Goal: Task Accomplishment & Management: Manage account settings

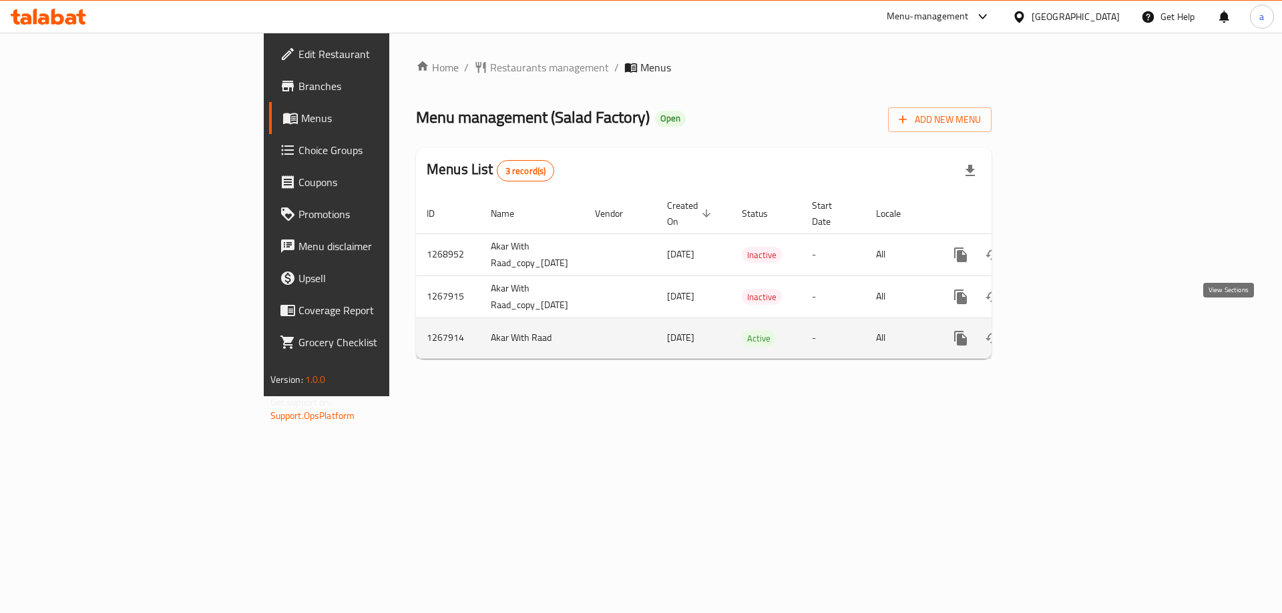
click at [1073, 333] on link "enhanced table" at bounding box center [1057, 338] width 32 height 32
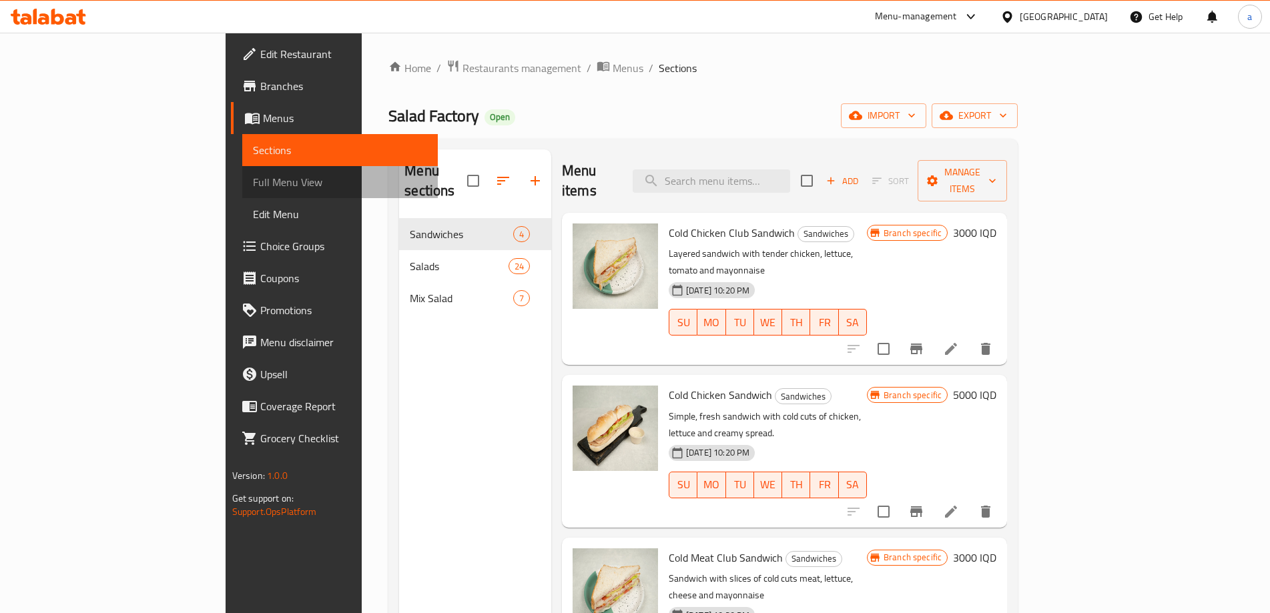
click at [253, 182] on span "Full Menu View" at bounding box center [340, 182] width 174 height 16
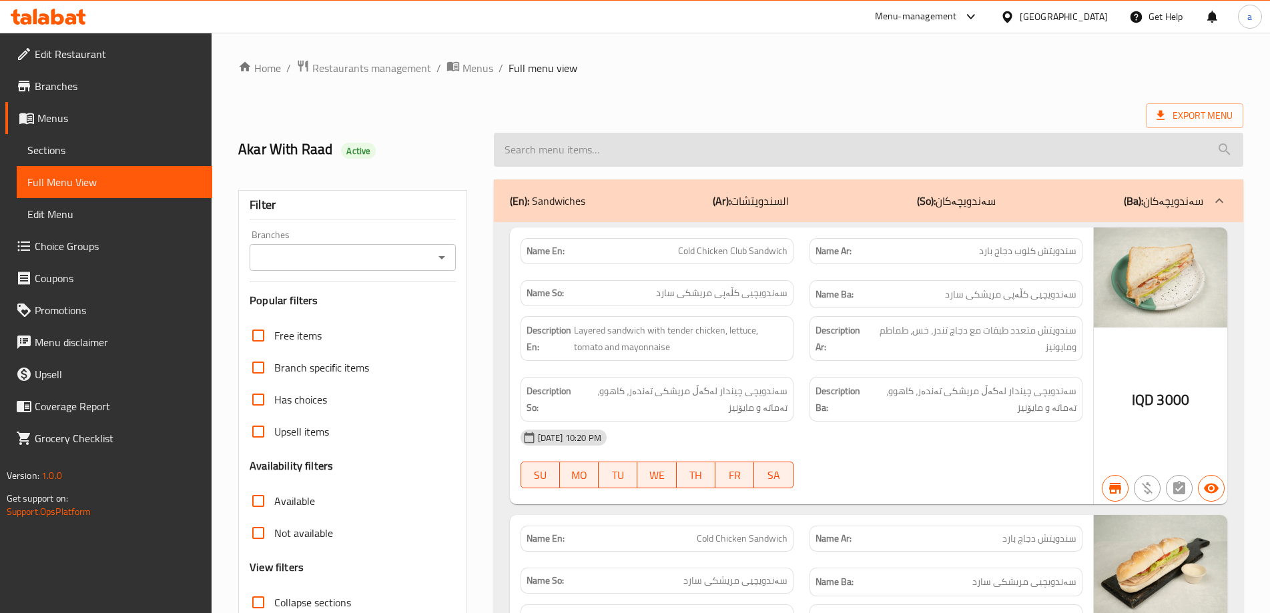
click at [635, 150] on input "search" at bounding box center [869, 150] width 750 height 34
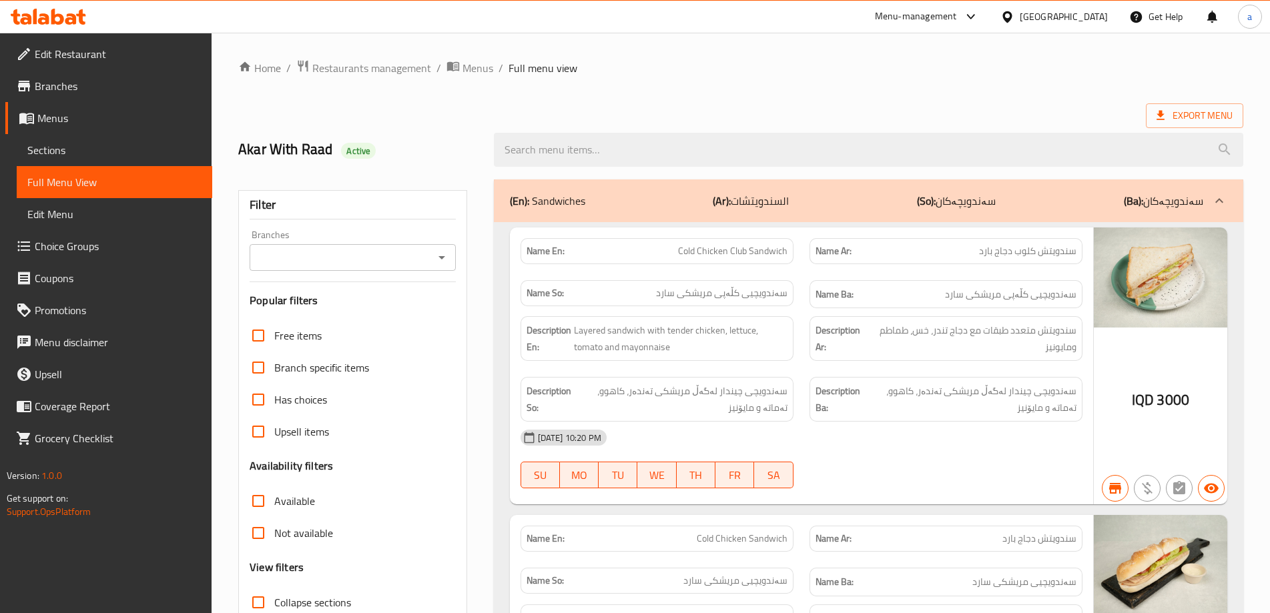
paste input "Mixed salad"
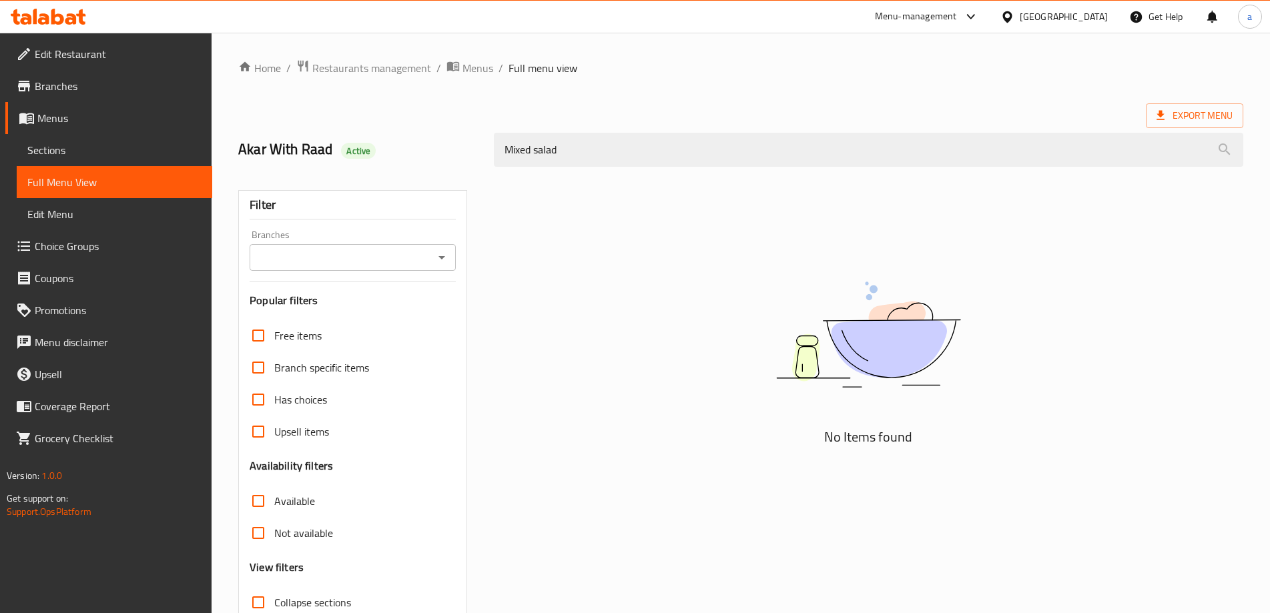
drag, startPoint x: 531, startPoint y: 139, endPoint x: 397, endPoint y: 136, distance: 134.2
click at [397, 136] on div "Akar With Raad Active Mixed salad" at bounding box center [740, 149] width 1021 height 59
paste input "mixed salad tray"
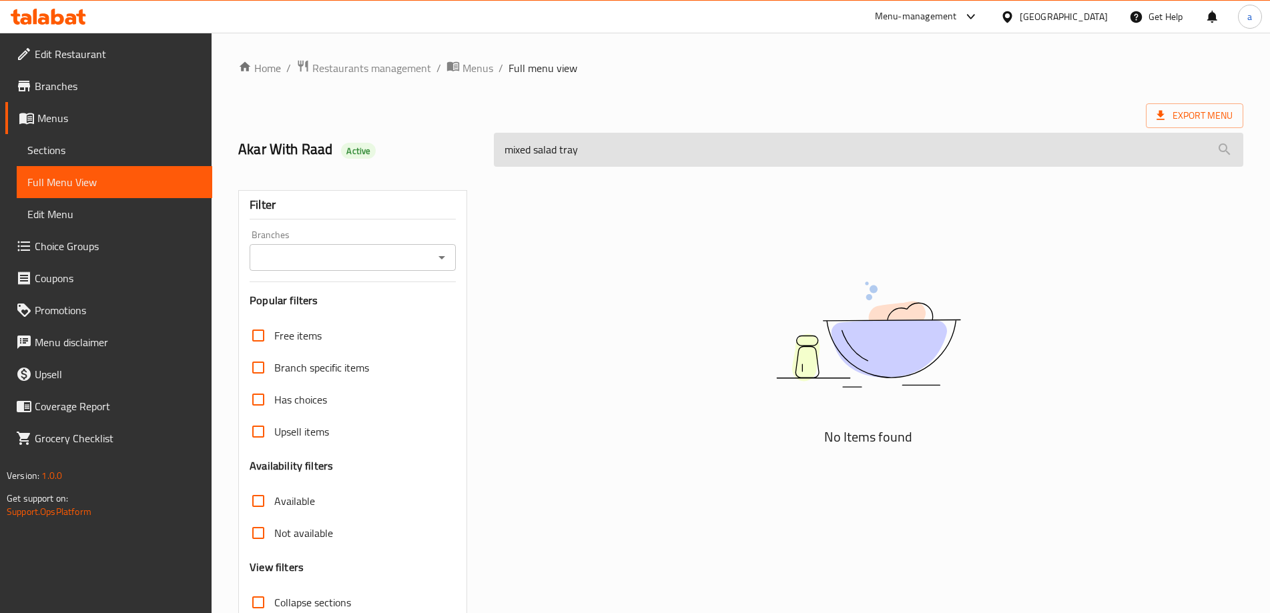
click at [505, 160] on input "mixed salad tray" at bounding box center [869, 150] width 750 height 34
click at [605, 157] on input "mixed salad tray" at bounding box center [869, 150] width 750 height 34
drag, startPoint x: 537, startPoint y: 156, endPoint x: 521, endPoint y: 153, distance: 15.6
click at [521, 153] on input "mixed sala" at bounding box center [869, 150] width 750 height 34
click at [590, 147] on input "mixed sala" at bounding box center [869, 150] width 750 height 34
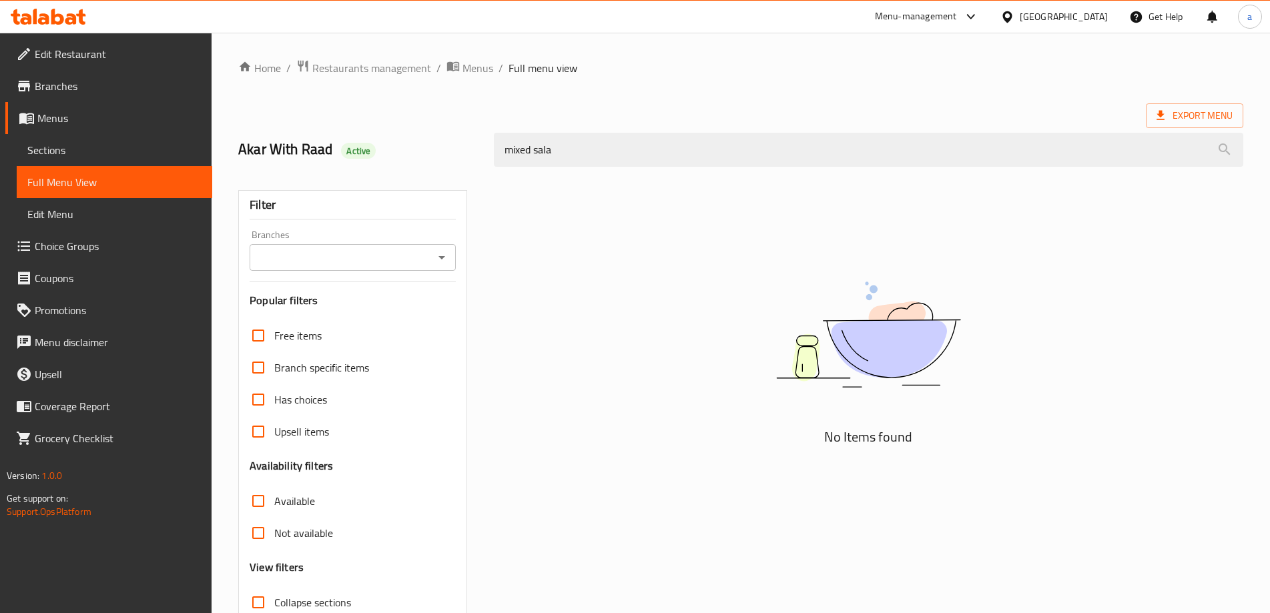
drag, startPoint x: 594, startPoint y: 157, endPoint x: 234, endPoint y: 141, distance: 360.8
click at [234, 141] on div "Akar With Raad Active mixed sala" at bounding box center [740, 149] width 1021 height 59
paste input "d tray"
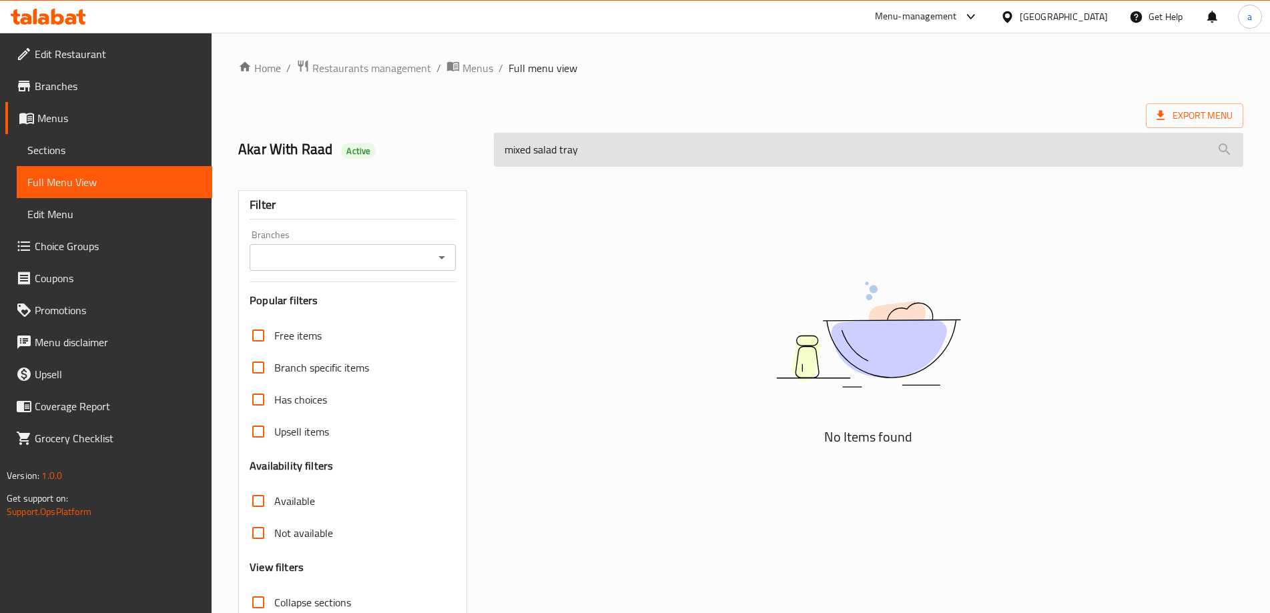
click at [521, 146] on input "mixed salad tray" at bounding box center [869, 150] width 750 height 34
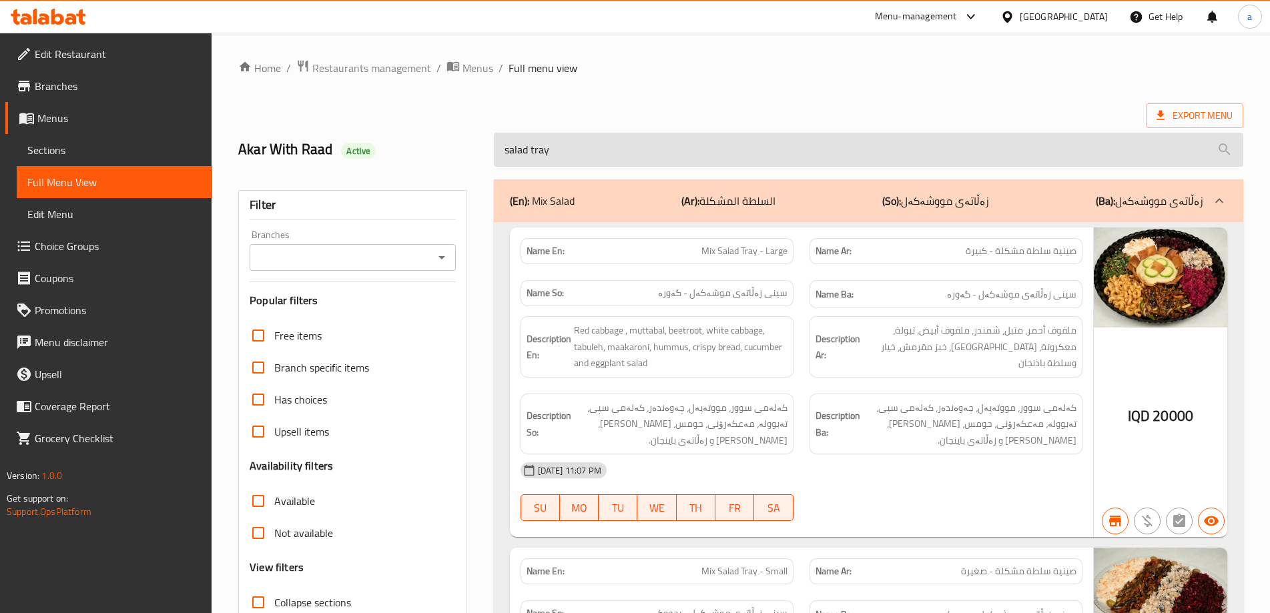
click at [541, 152] on input "salad tray" at bounding box center [869, 150] width 750 height 34
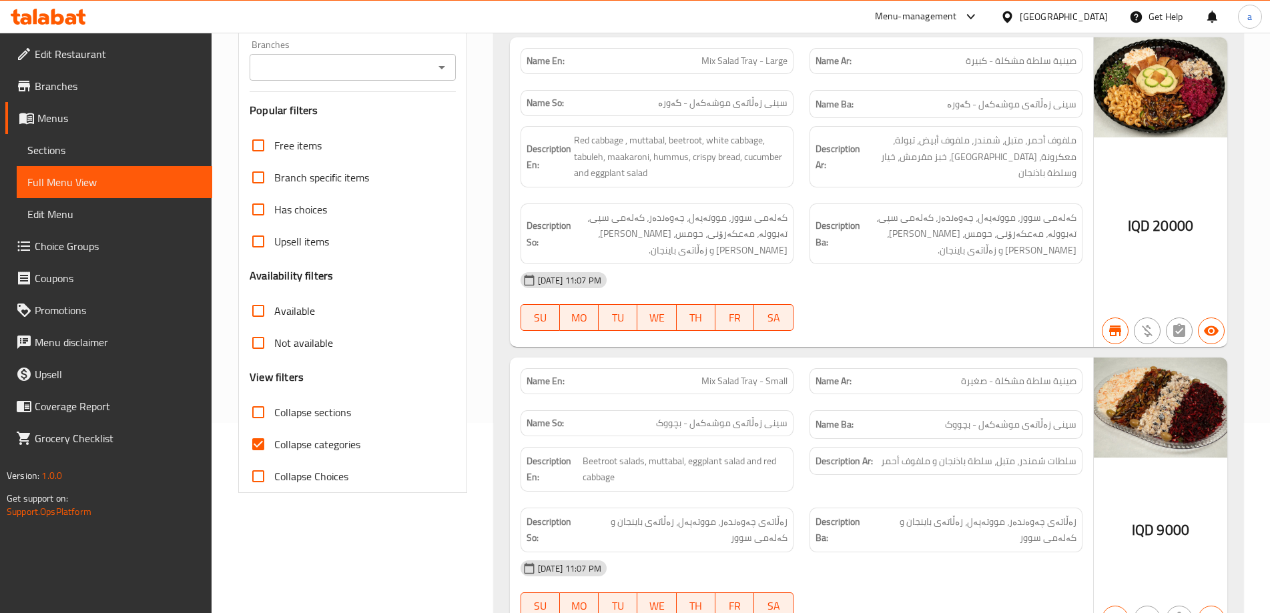
scroll to position [160, 0]
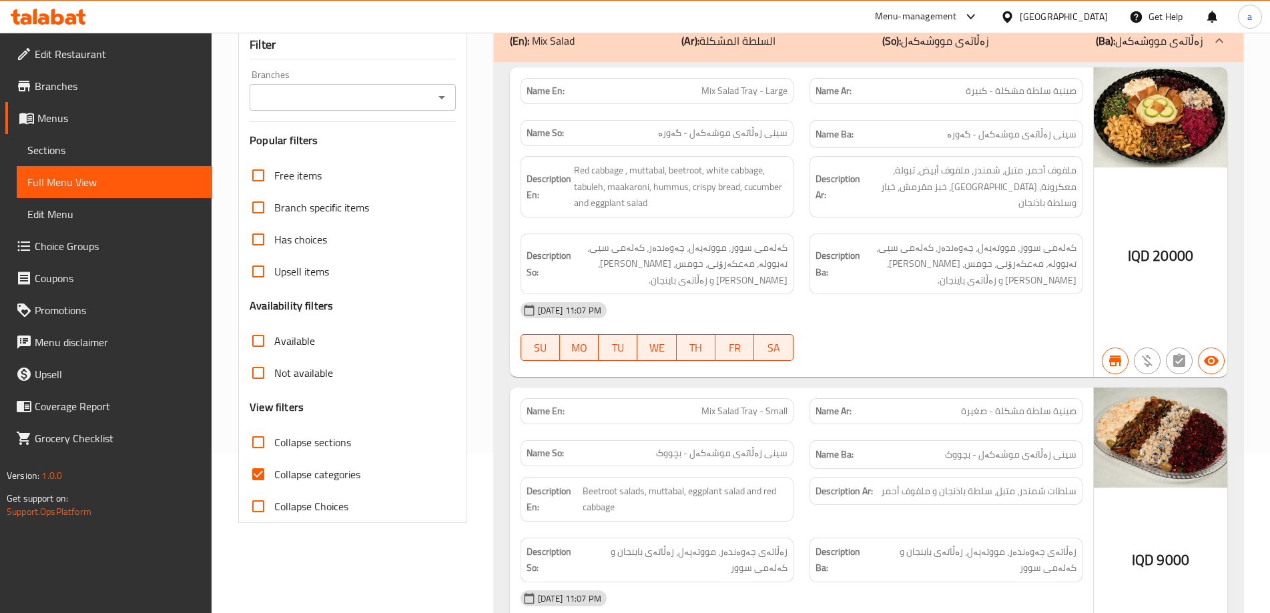
type input "salad tr"
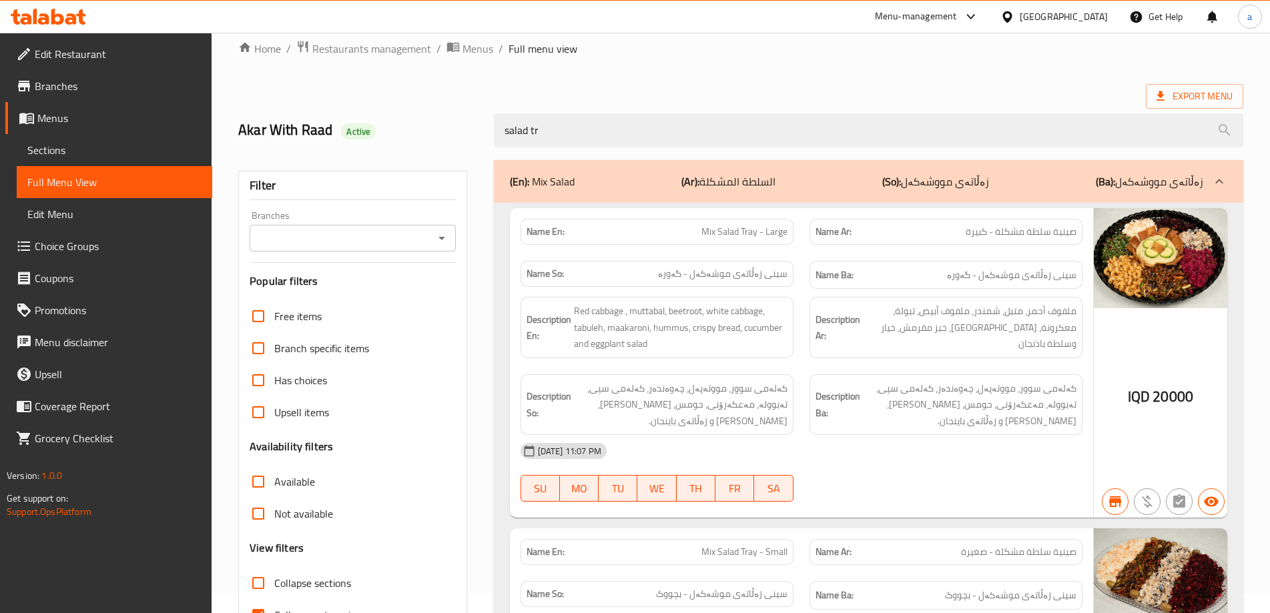
scroll to position [0, 0]
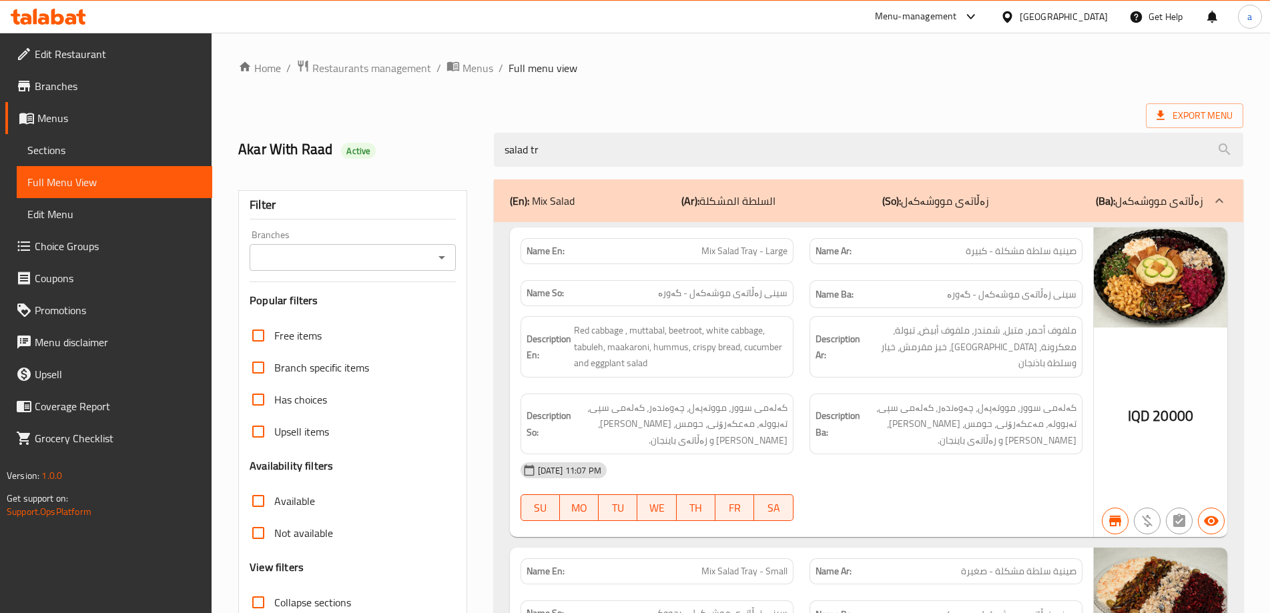
drag, startPoint x: 634, startPoint y: 144, endPoint x: 452, endPoint y: 132, distance: 182.6
click at [452, 132] on div "Akar With Raad Active salad tr" at bounding box center [740, 149] width 1021 height 59
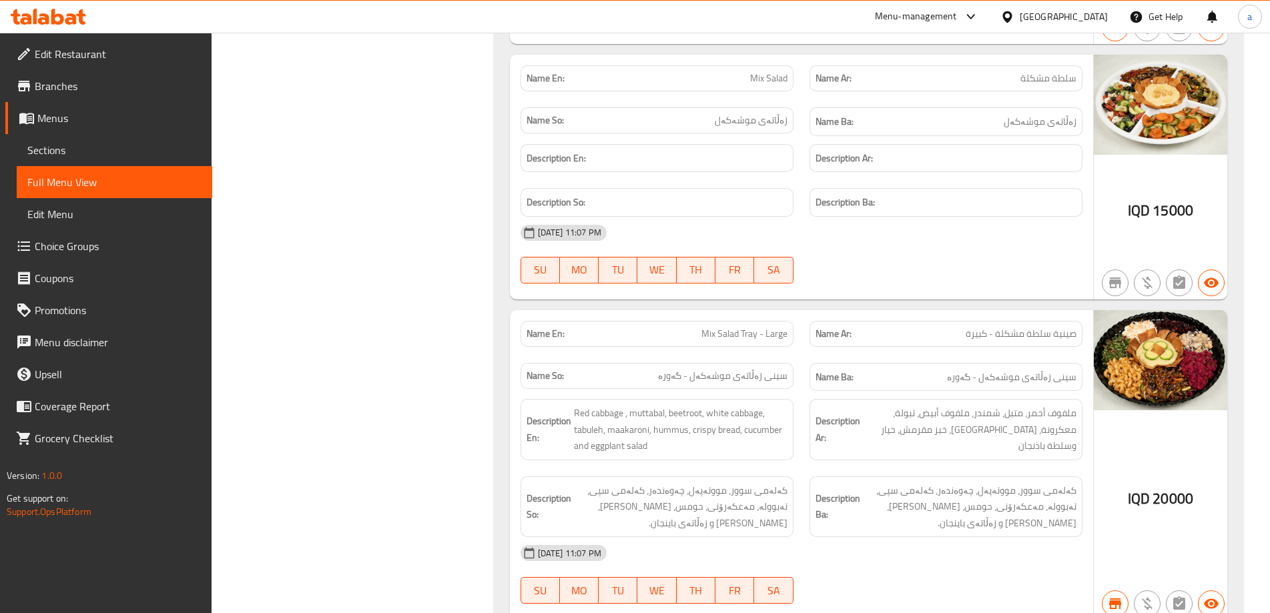
scroll to position [10069, 0]
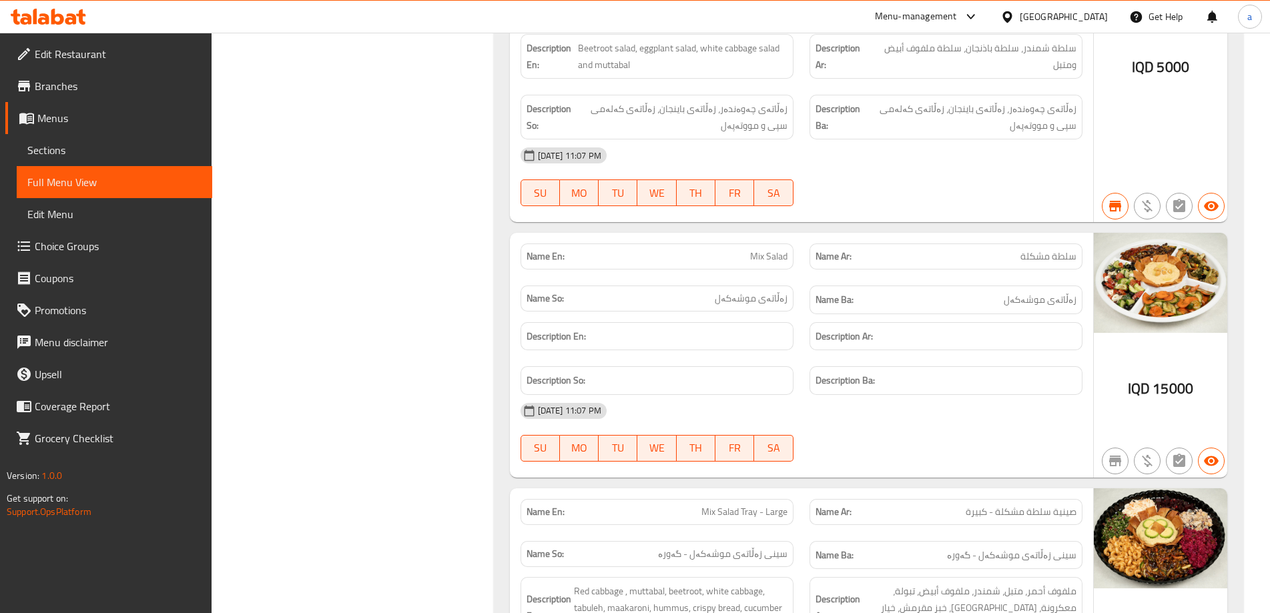
click at [77, 27] on div at bounding box center [48, 16] width 97 height 27
click at [65, 24] on icon at bounding box center [48, 17] width 75 height 16
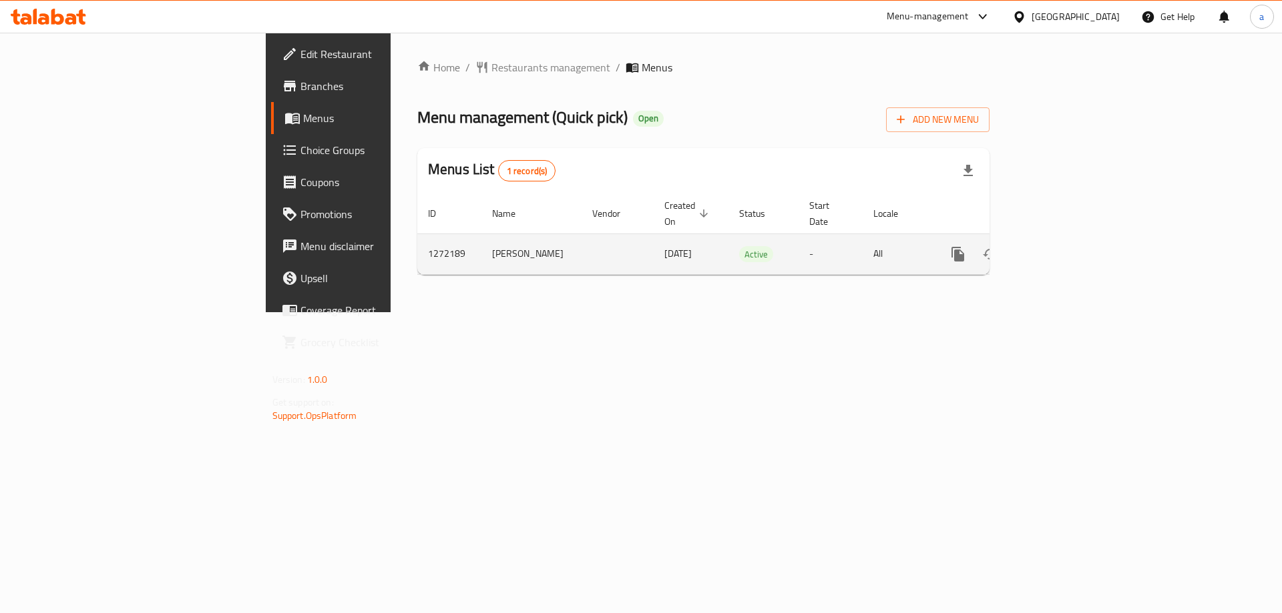
click at [1062, 246] on icon "enhanced table" at bounding box center [1054, 254] width 16 height 16
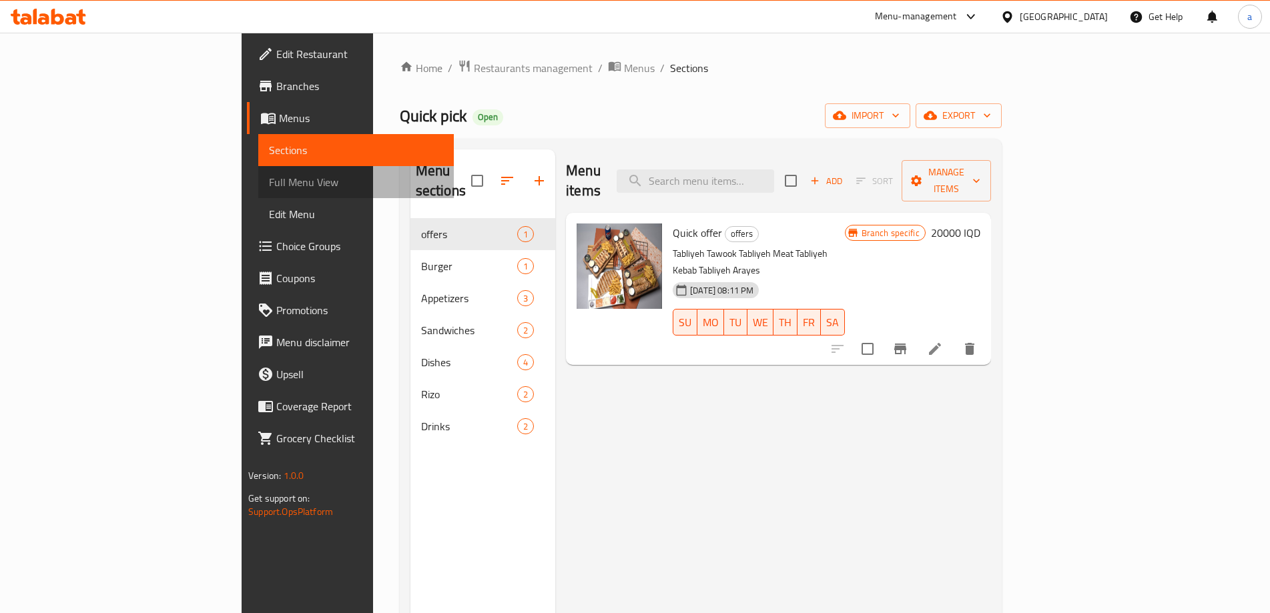
click at [269, 182] on span "Full Menu View" at bounding box center [356, 182] width 174 height 16
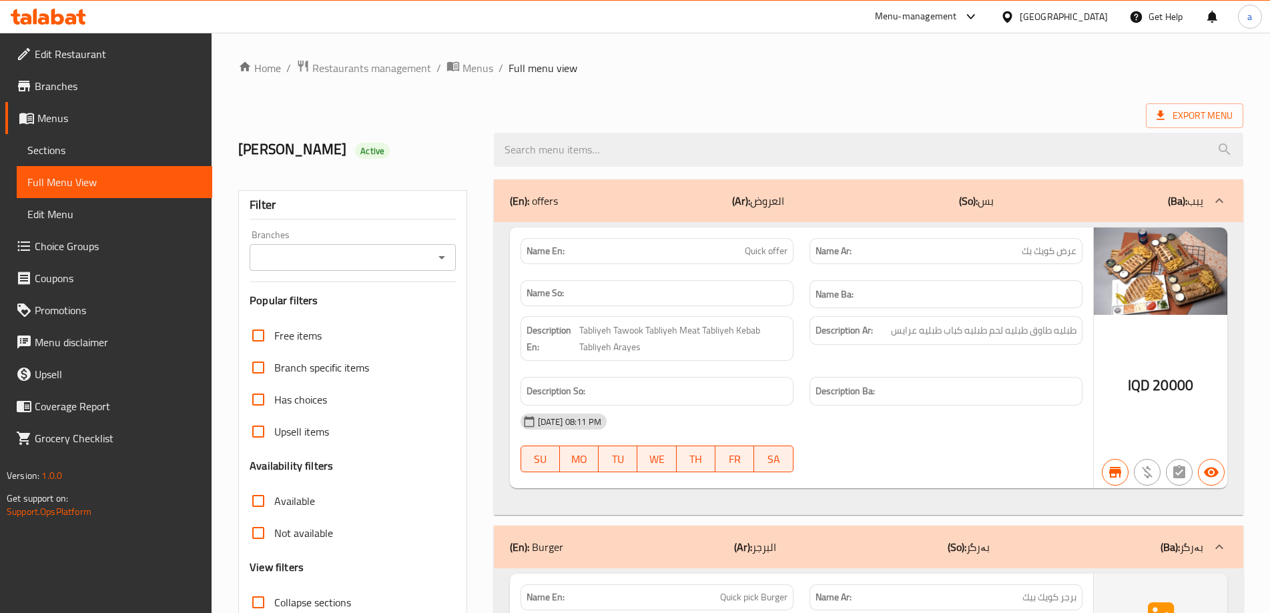
click at [439, 260] on icon "Open" at bounding box center [442, 258] width 16 height 16
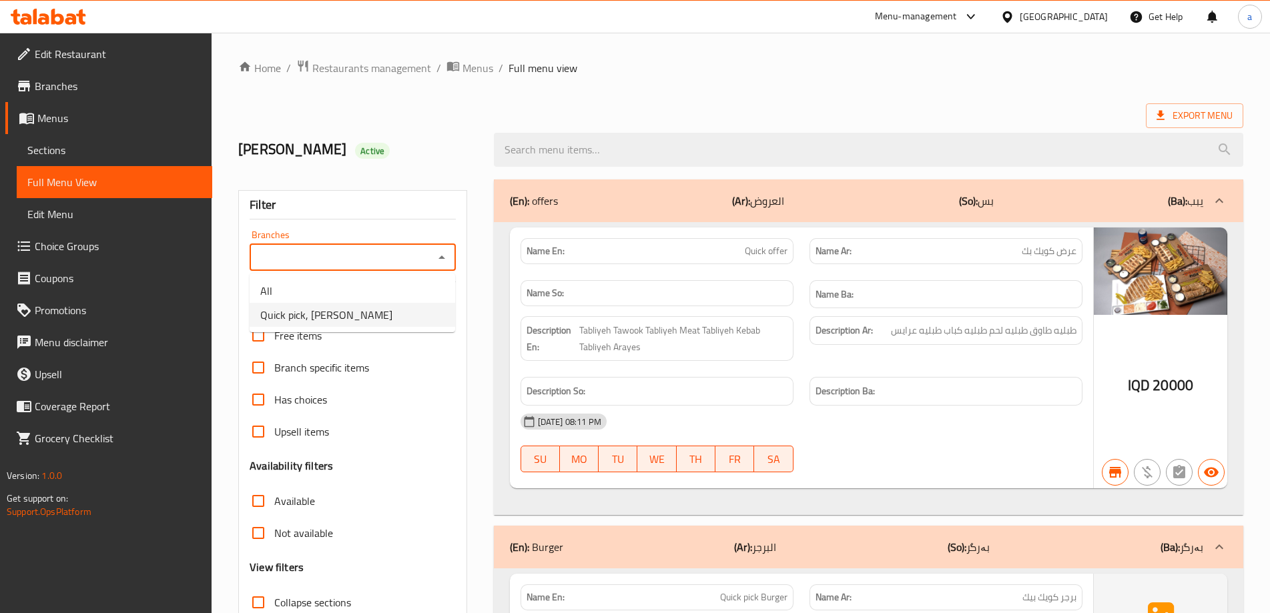
click at [419, 312] on li "Quick pick, Al Ashar" at bounding box center [353, 315] width 206 height 24
type input "Quick pick, Al Ashar"
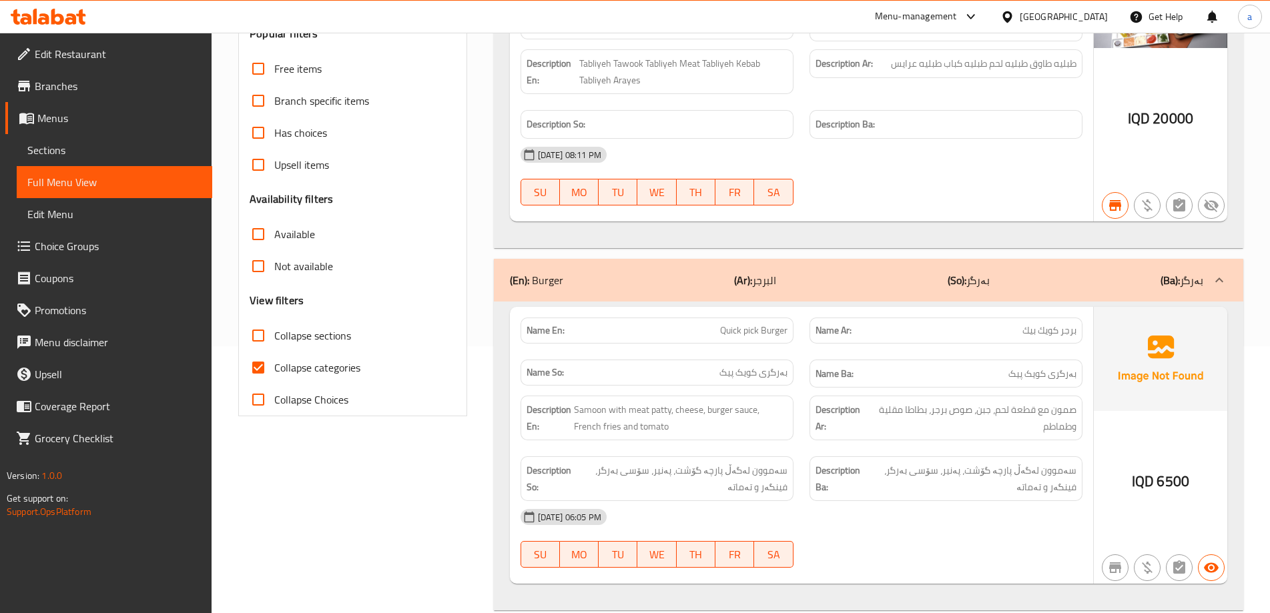
click at [320, 370] on span "Collapse categories" at bounding box center [317, 368] width 86 height 16
click at [274, 370] on input "Collapse categories" at bounding box center [258, 368] width 32 height 32
checkbox input "false"
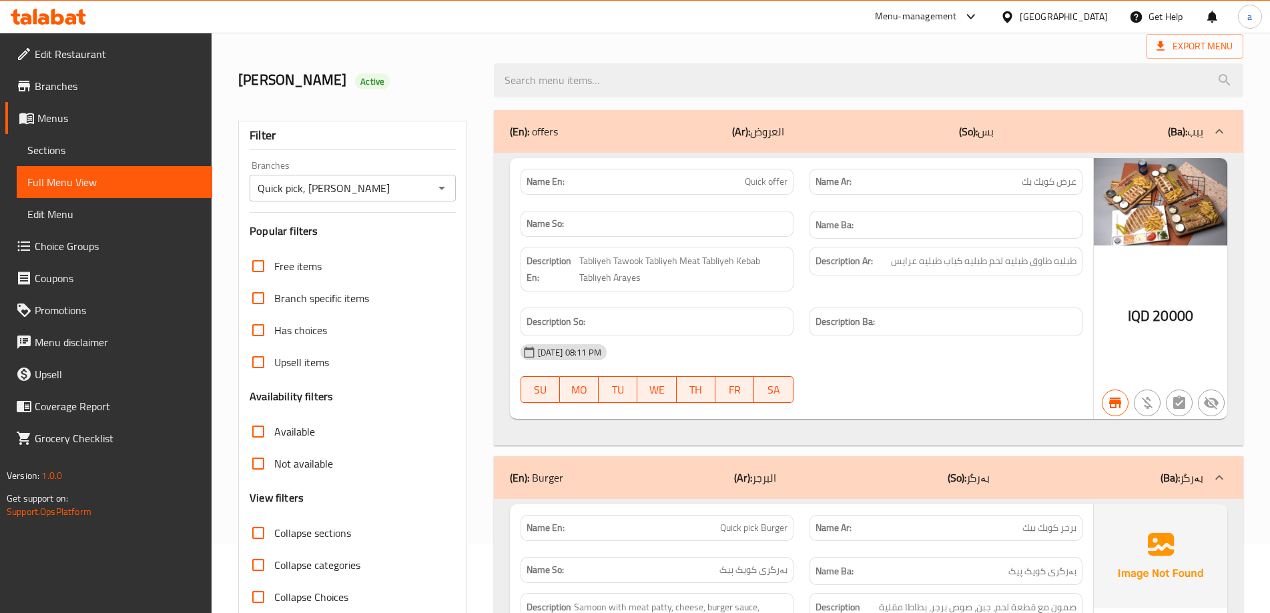
scroll to position [178, 0]
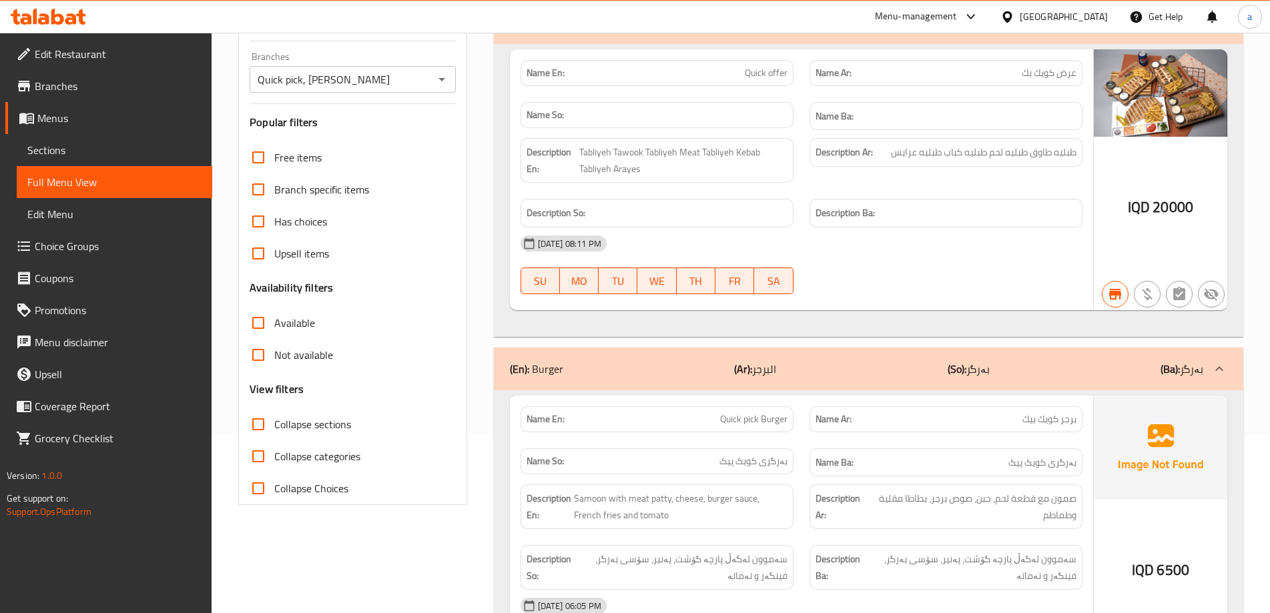
click at [294, 424] on span "Collapse sections" at bounding box center [312, 425] width 77 height 16
click at [274, 424] on input "Collapse sections" at bounding box center [258, 425] width 32 height 32
checkbox input "true"
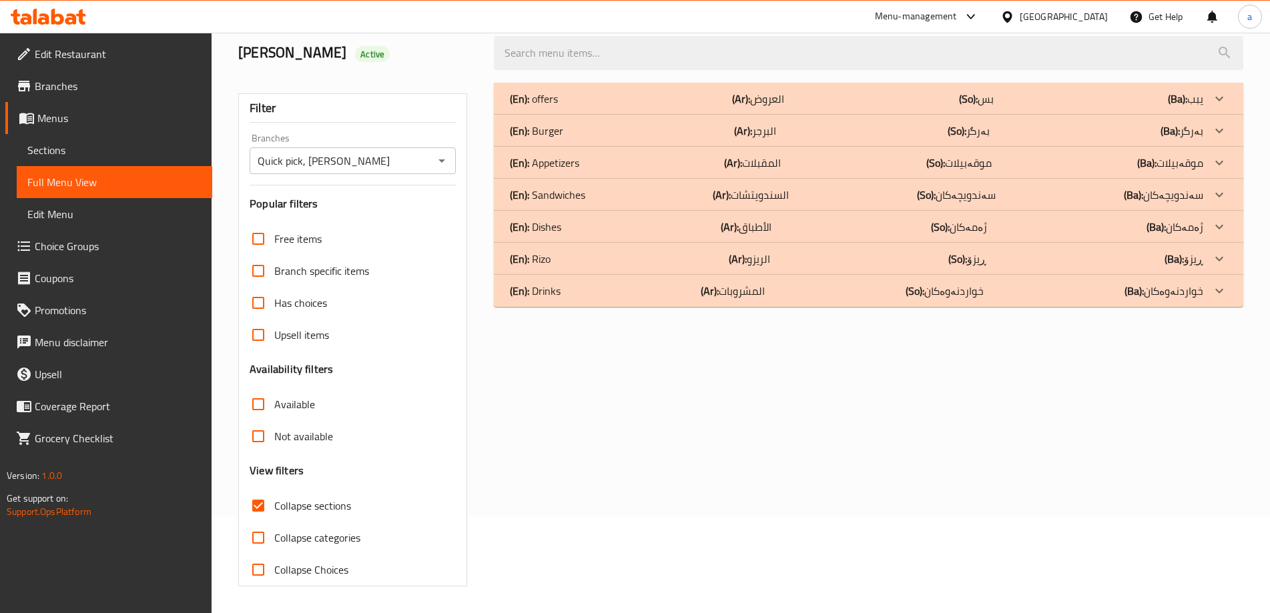
scroll to position [97, 0]
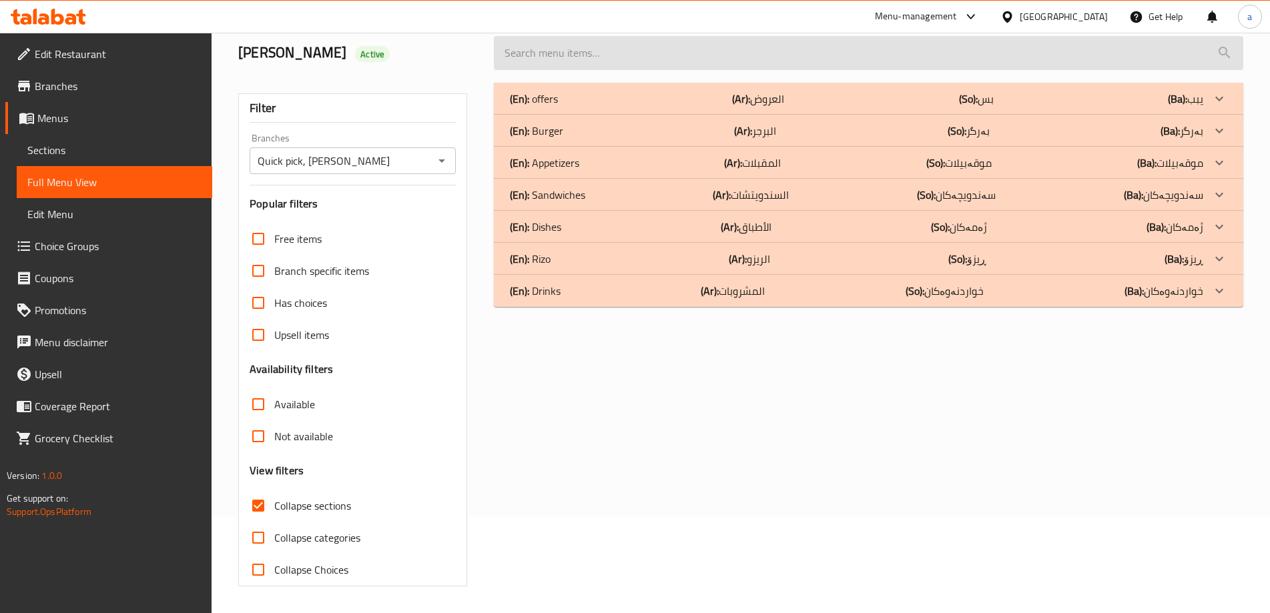
click at [553, 67] on input "search" at bounding box center [869, 53] width 750 height 34
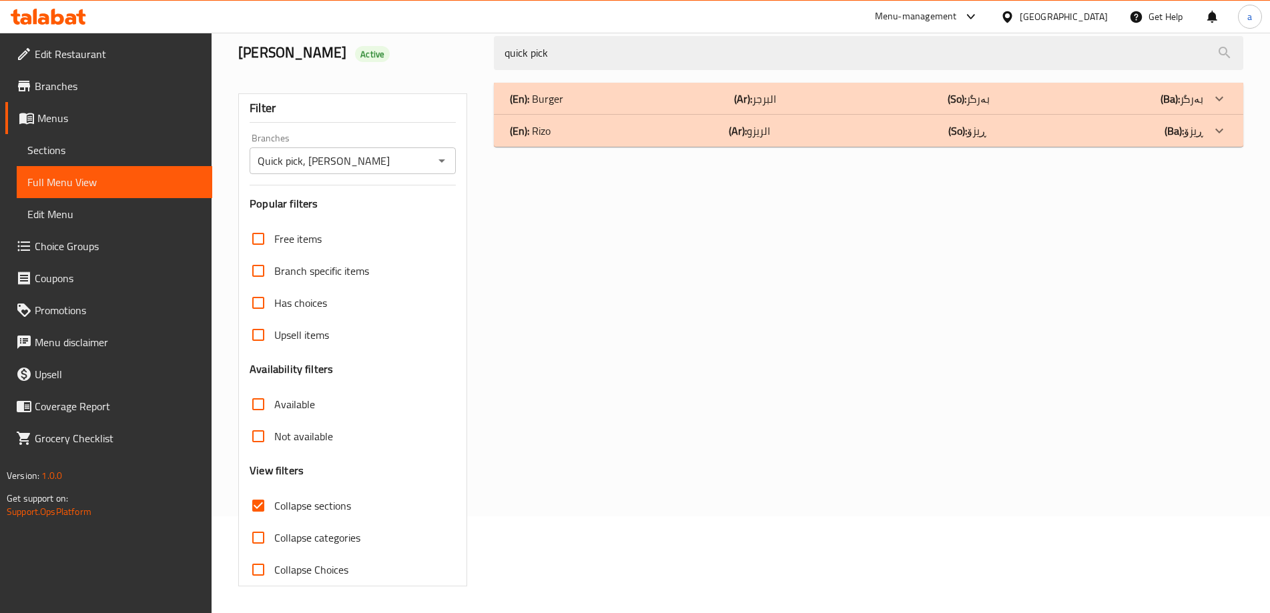
type input "quick pick"
click at [573, 144] on div "(En): Rizo (Ar): الريزو (So): ڕیزۆ (Ba): ڕیزۆ" at bounding box center [869, 131] width 750 height 32
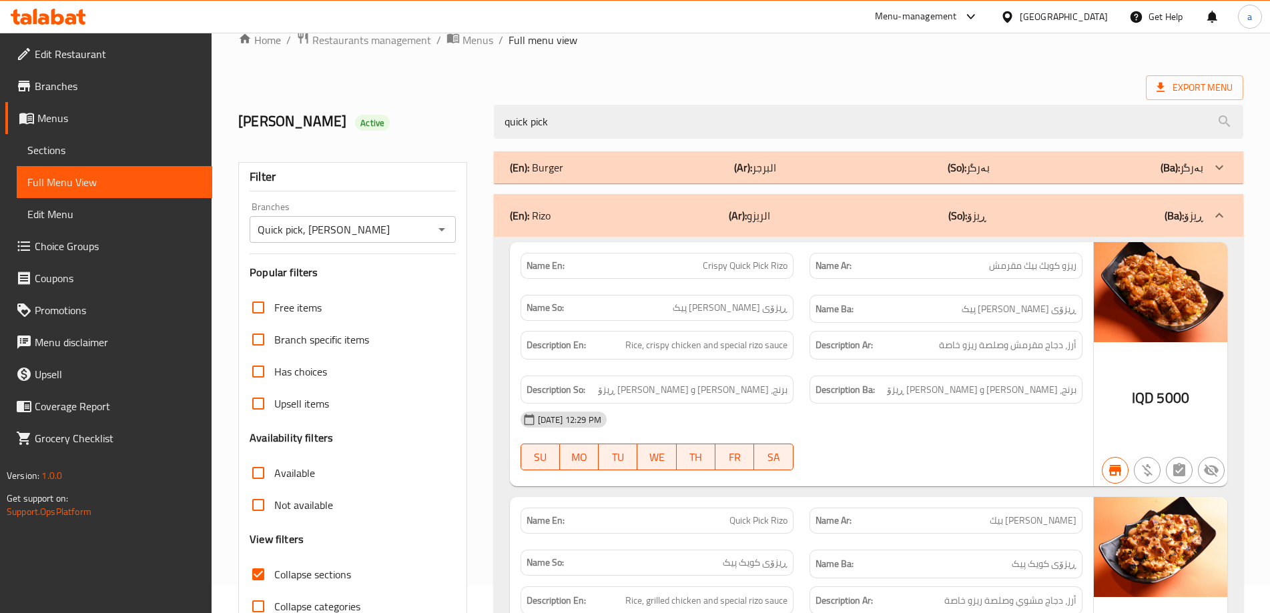
scroll to position [0, 0]
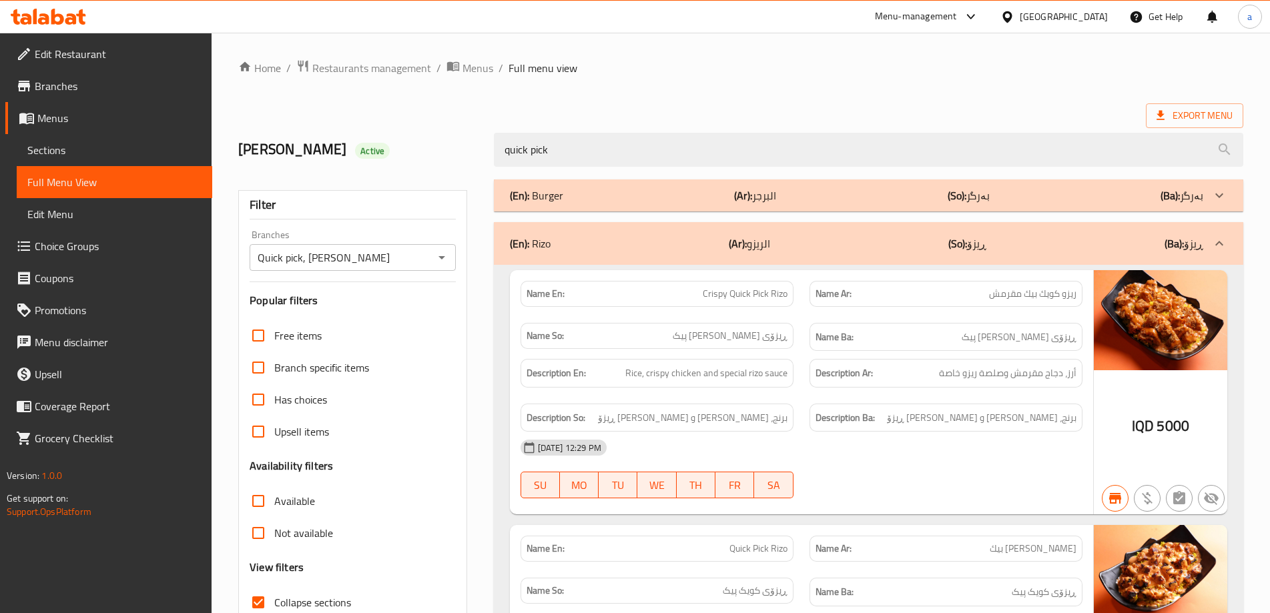
click at [644, 229] on div "(En): Rizo (Ar): الريزو (So): ڕیزۆ (Ba): ڕیزۆ" at bounding box center [869, 243] width 750 height 43
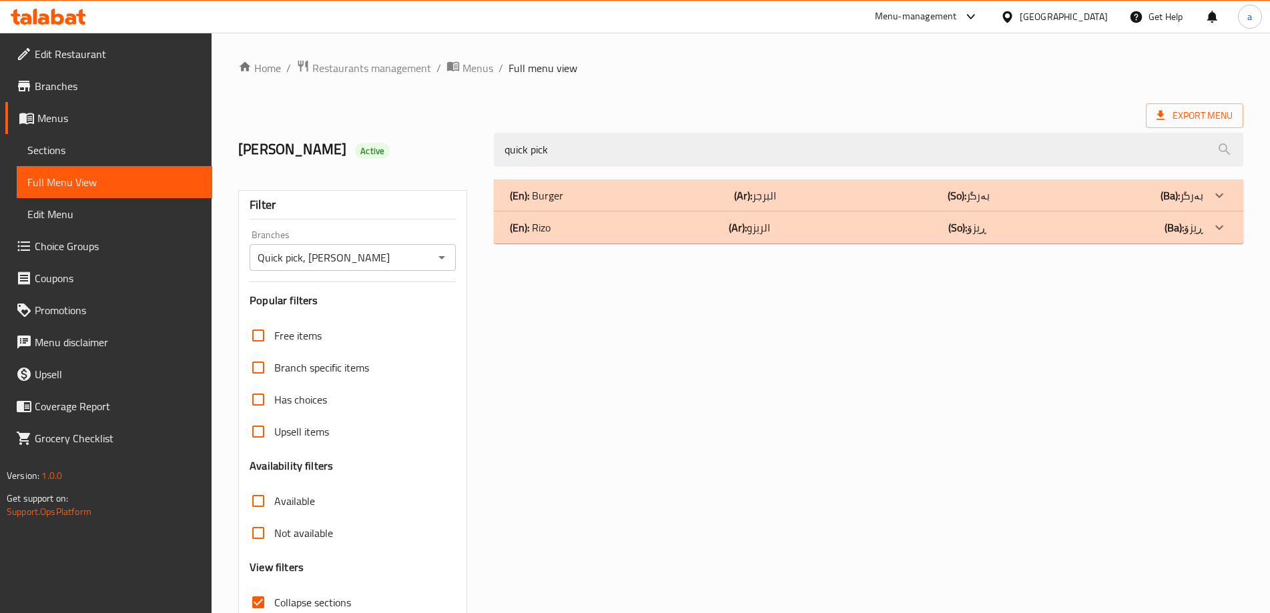
click at [652, 193] on div "(En): Burger (Ar): البرجر (So): بەرگر (Ba): بەرگر" at bounding box center [857, 196] width 694 height 16
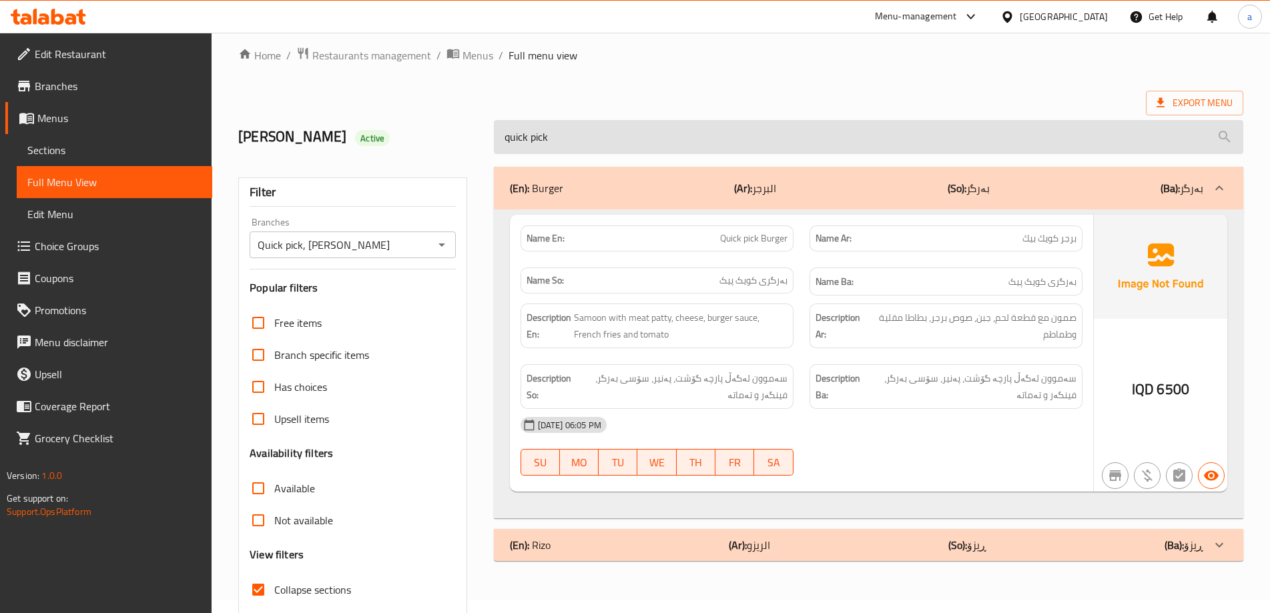
scroll to position [8, 0]
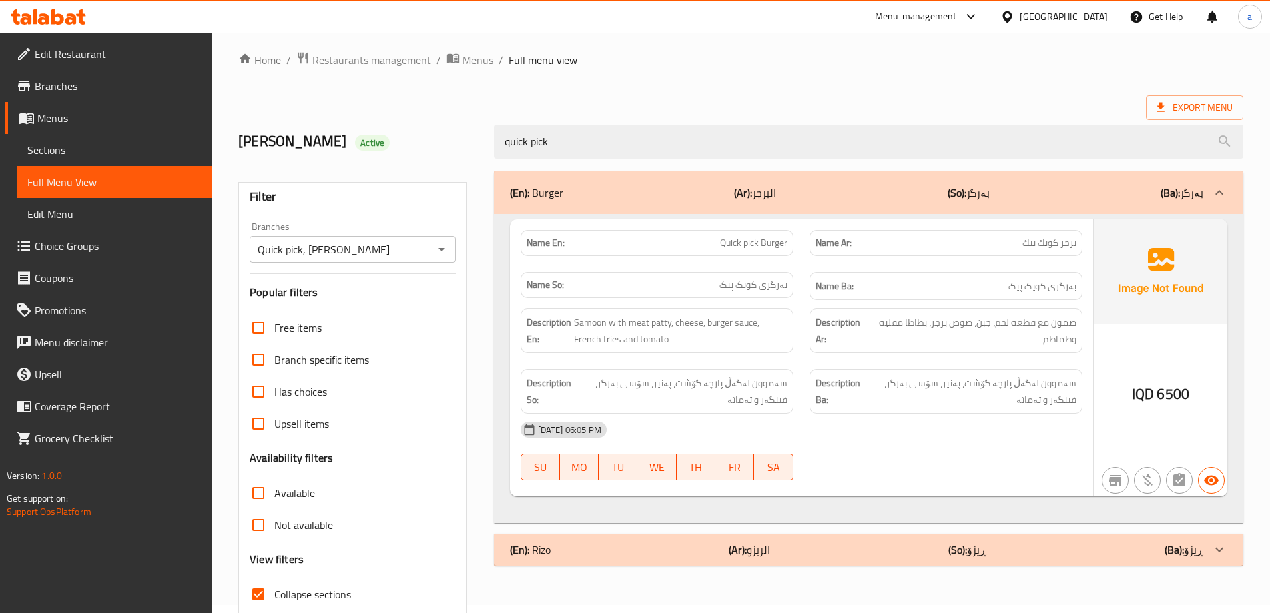
drag, startPoint x: 569, startPoint y: 146, endPoint x: 451, endPoint y: 149, distance: 117.5
click at [452, 149] on div "LARA Active quick pick" at bounding box center [740, 141] width 1021 height 59
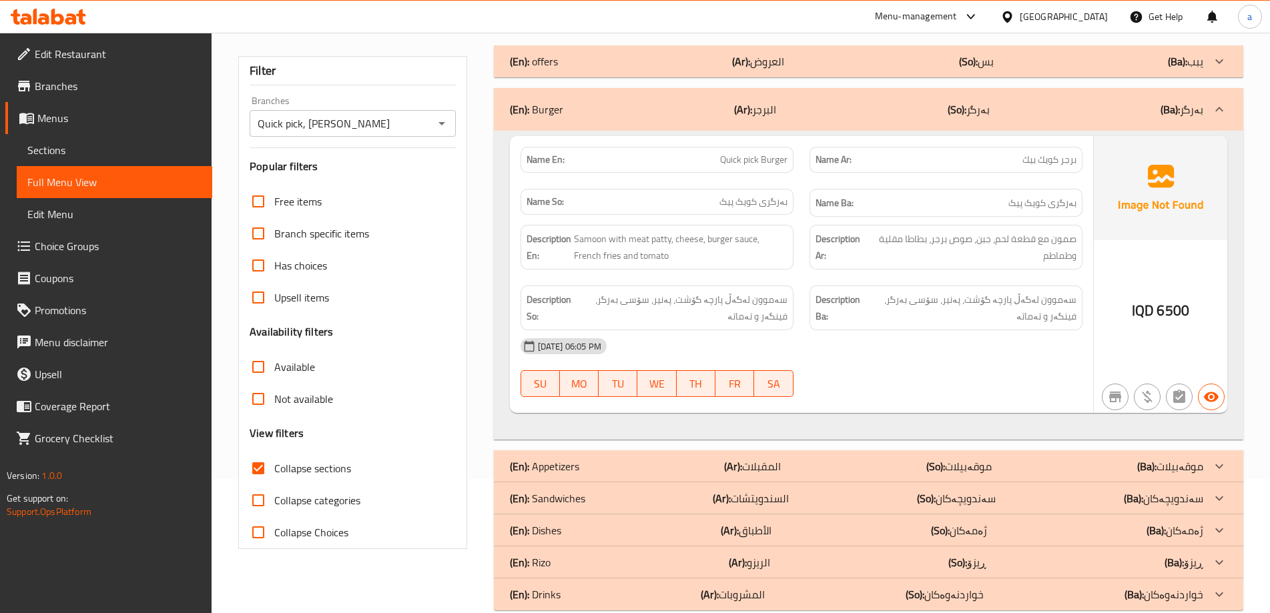
scroll to position [158, 0]
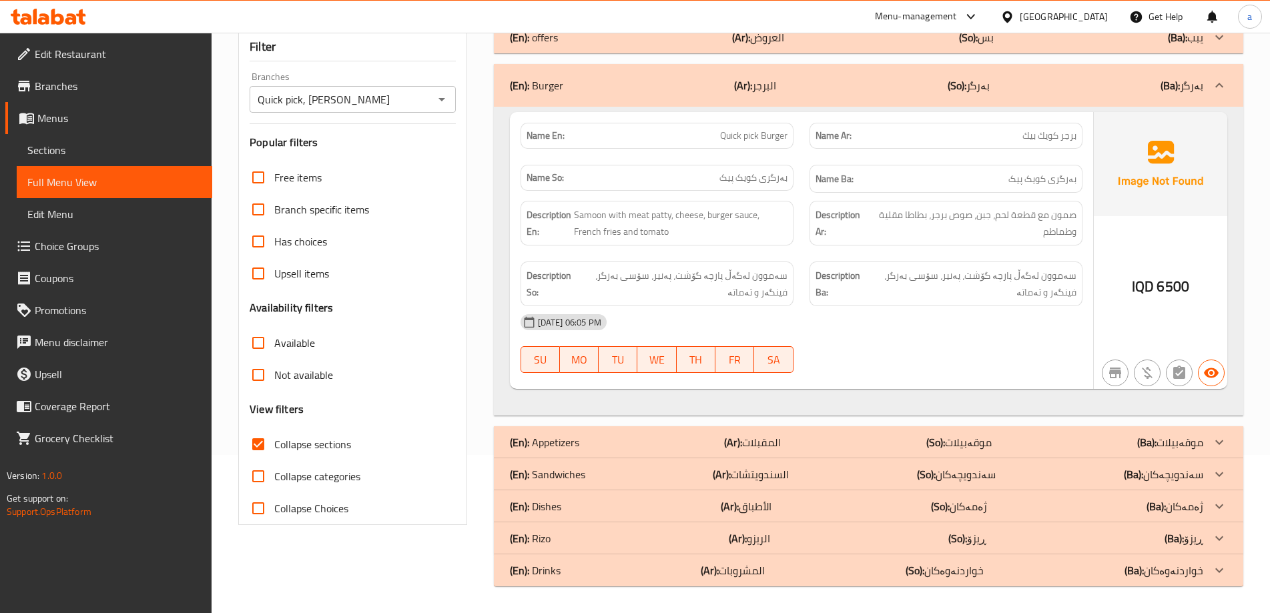
click at [80, 164] on link "Sections" at bounding box center [115, 150] width 196 height 32
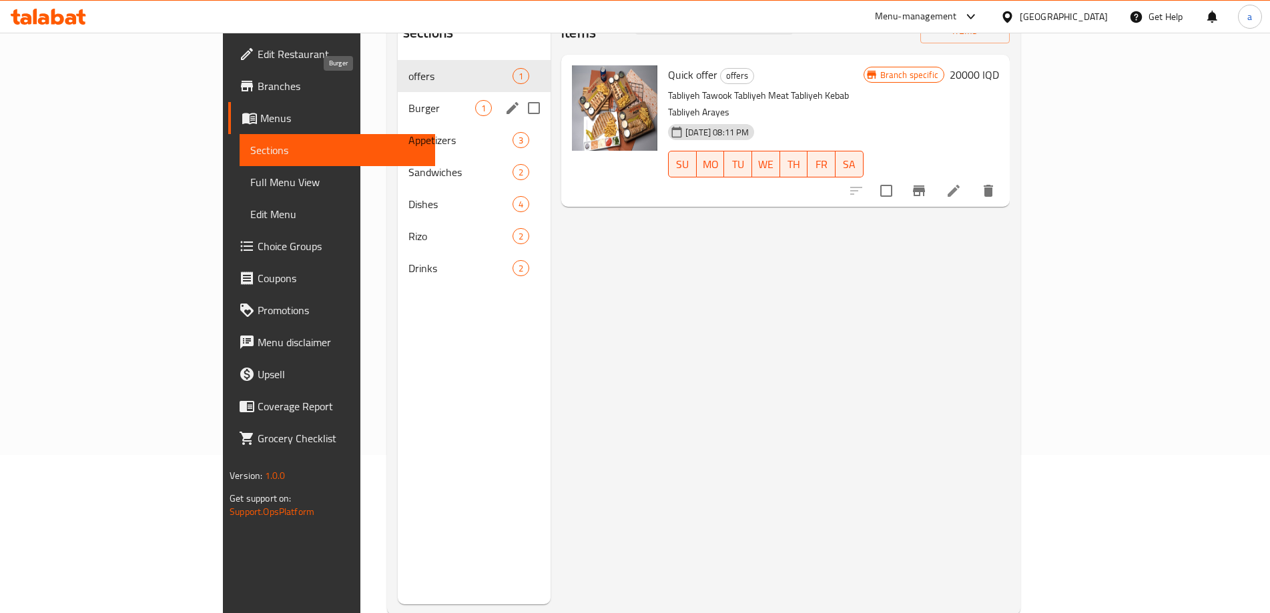
click at [409, 100] on span "Burger" at bounding box center [442, 108] width 67 height 16
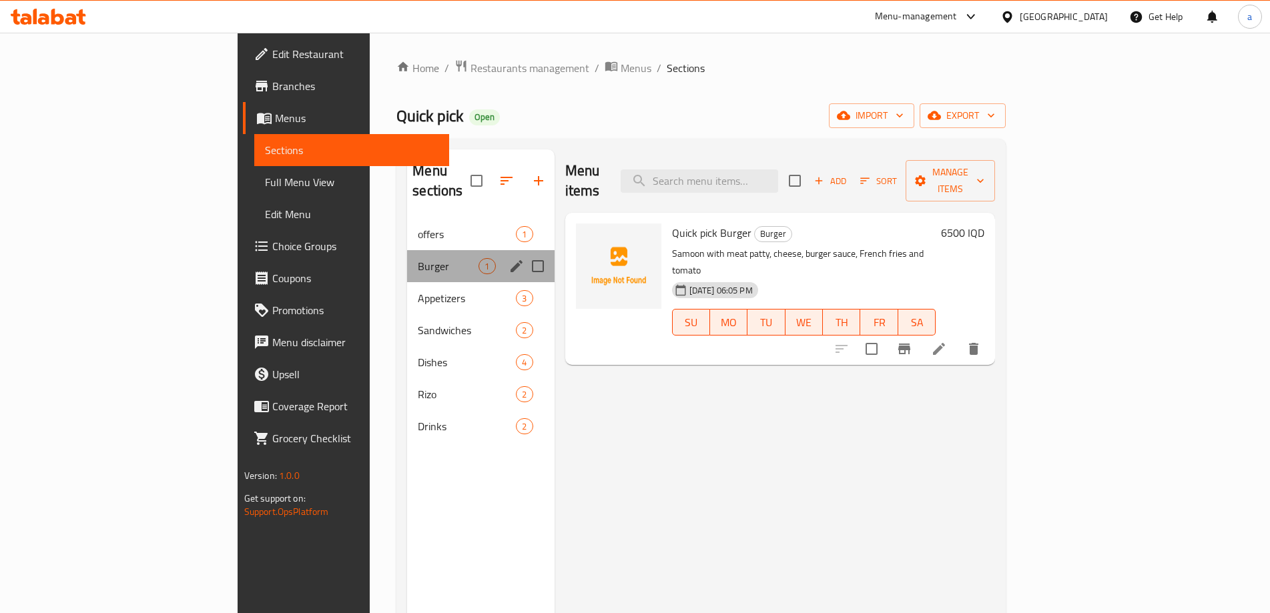
click at [407, 257] on div "Burger 1" at bounding box center [480, 266] width 147 height 32
click at [418, 290] on span "Appetizers" at bounding box center [448, 298] width 61 height 16
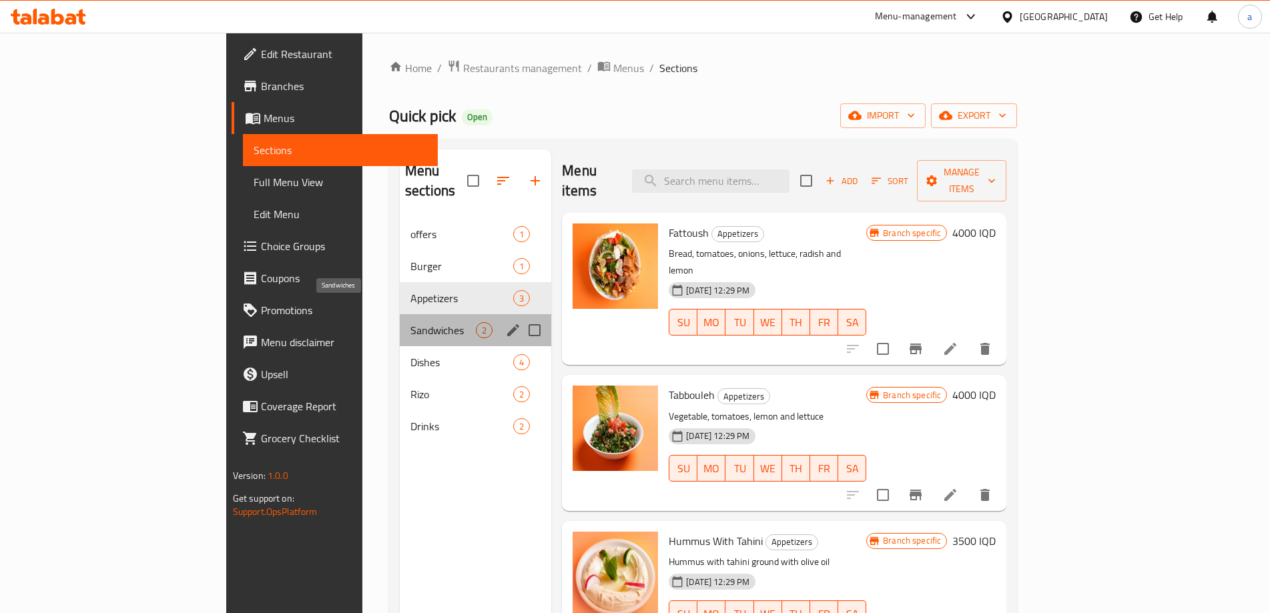
click at [411, 322] on span "Sandwiches" at bounding box center [443, 330] width 65 height 16
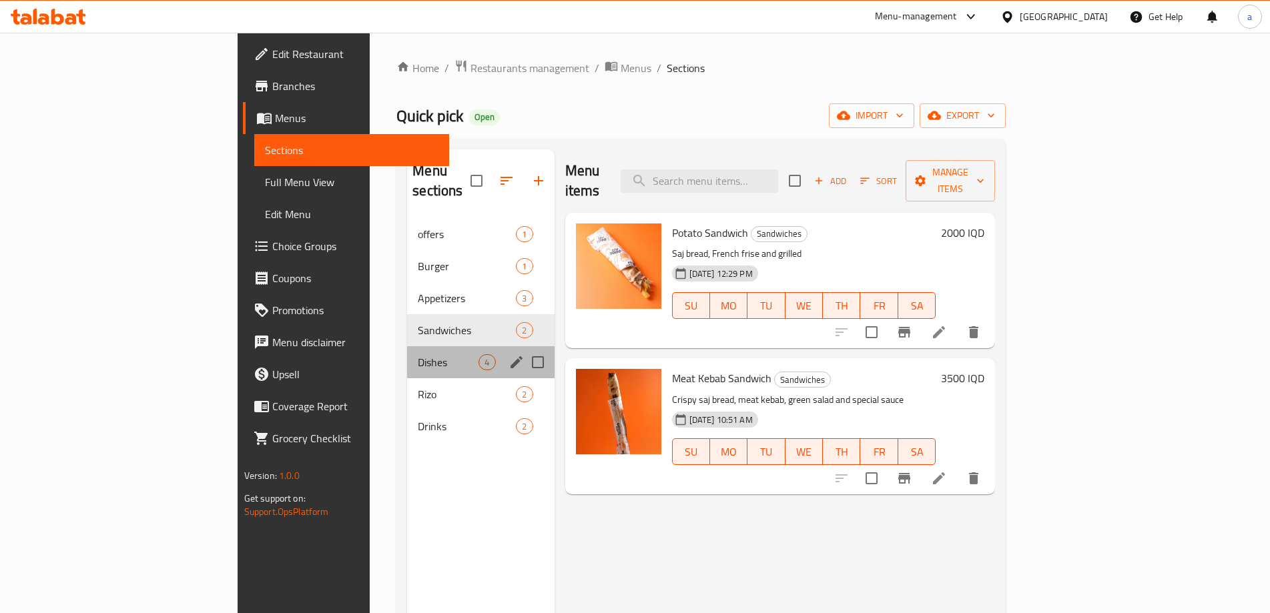
click at [407, 346] on div "Dishes 4" at bounding box center [480, 362] width 147 height 32
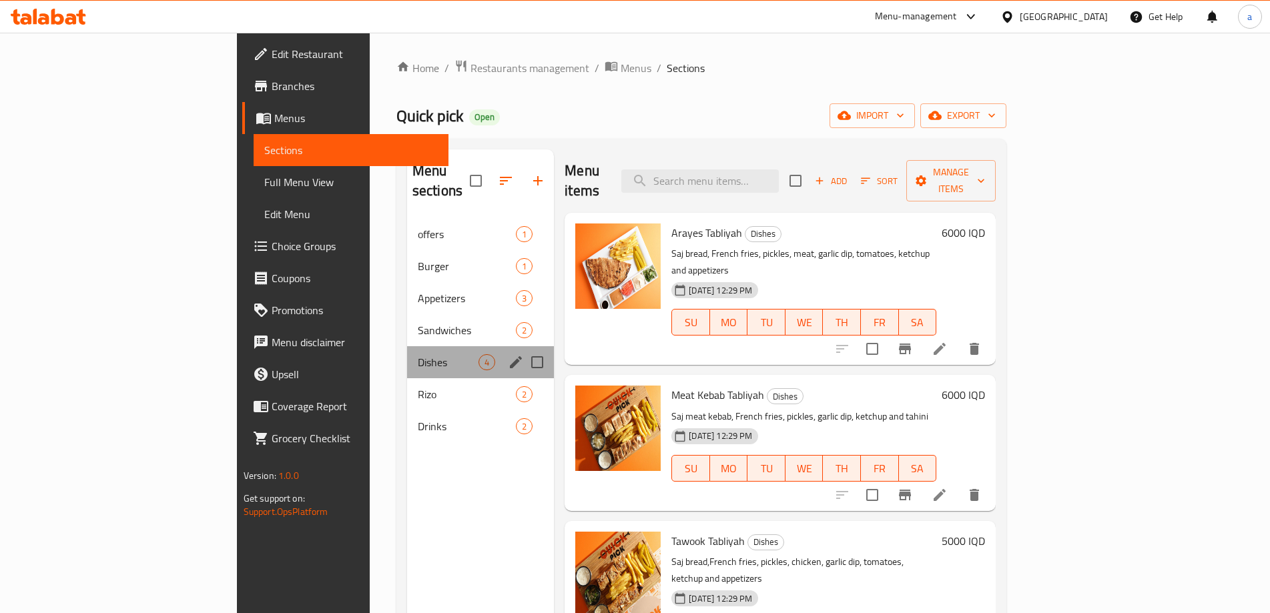
drag, startPoint x: 349, startPoint y: 356, endPoint x: 352, endPoint y: 385, distance: 28.8
click at [407, 359] on div "offers 1 Burger 1 Appetizers 3 Sandwiches 2 Dishes 4 Rizo 2 Drinks 2" at bounding box center [481, 330] width 148 height 224
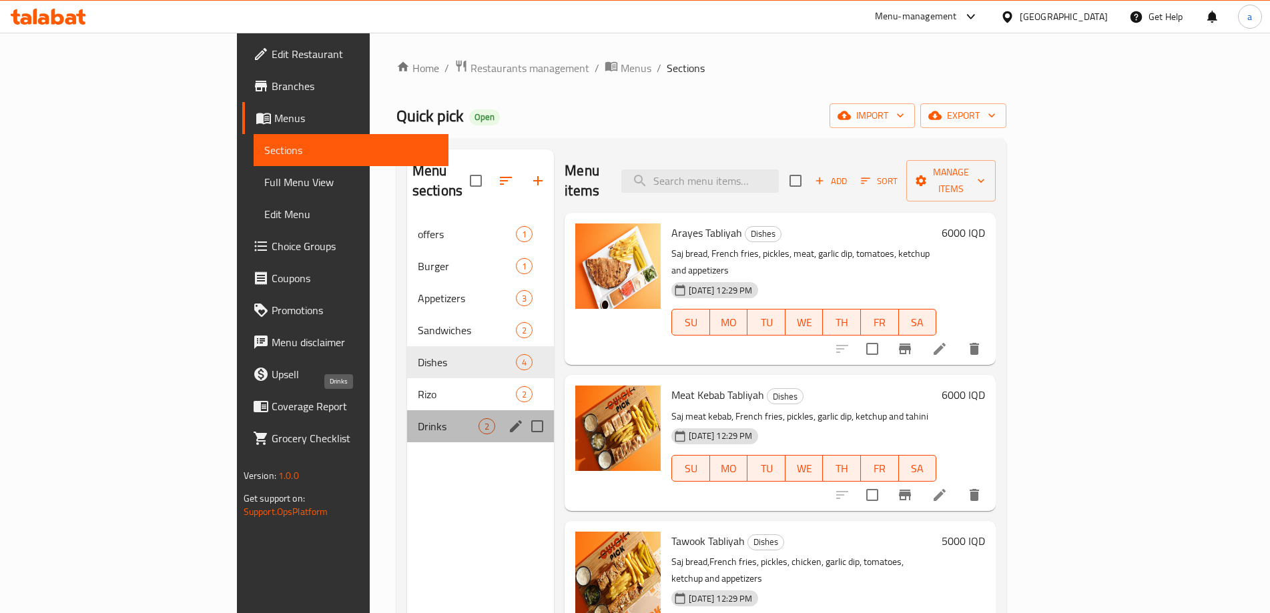
click at [418, 419] on span "Drinks" at bounding box center [448, 427] width 61 height 16
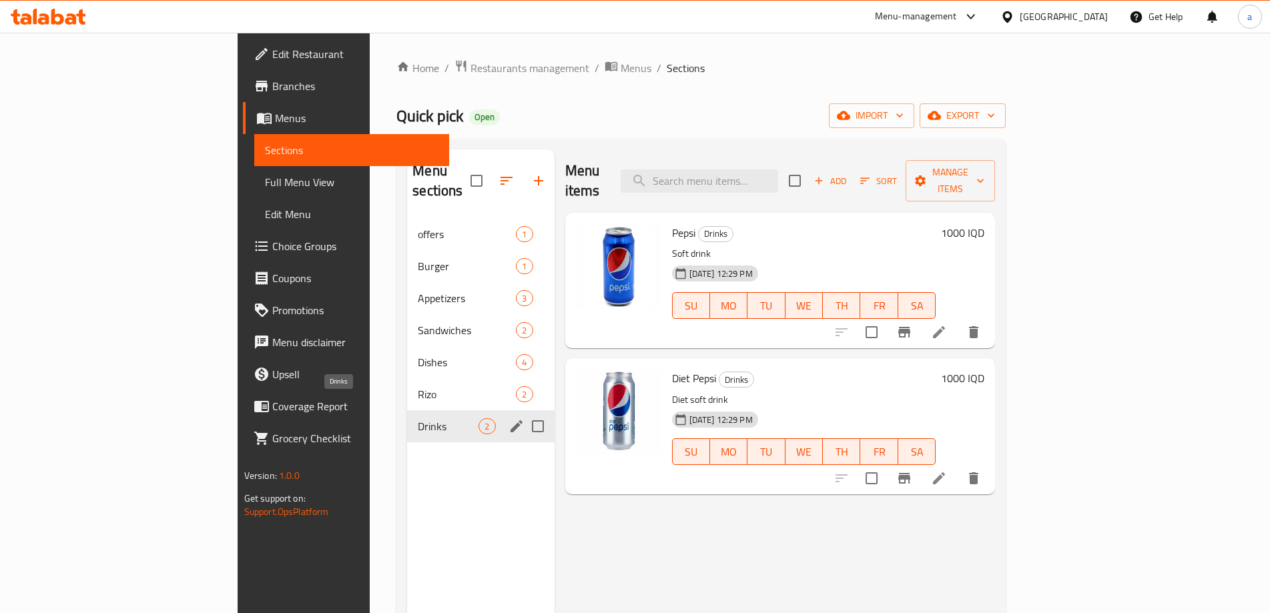
click at [418, 419] on span "Drinks" at bounding box center [448, 427] width 61 height 16
click at [418, 387] on span "Rizo" at bounding box center [448, 395] width 61 height 16
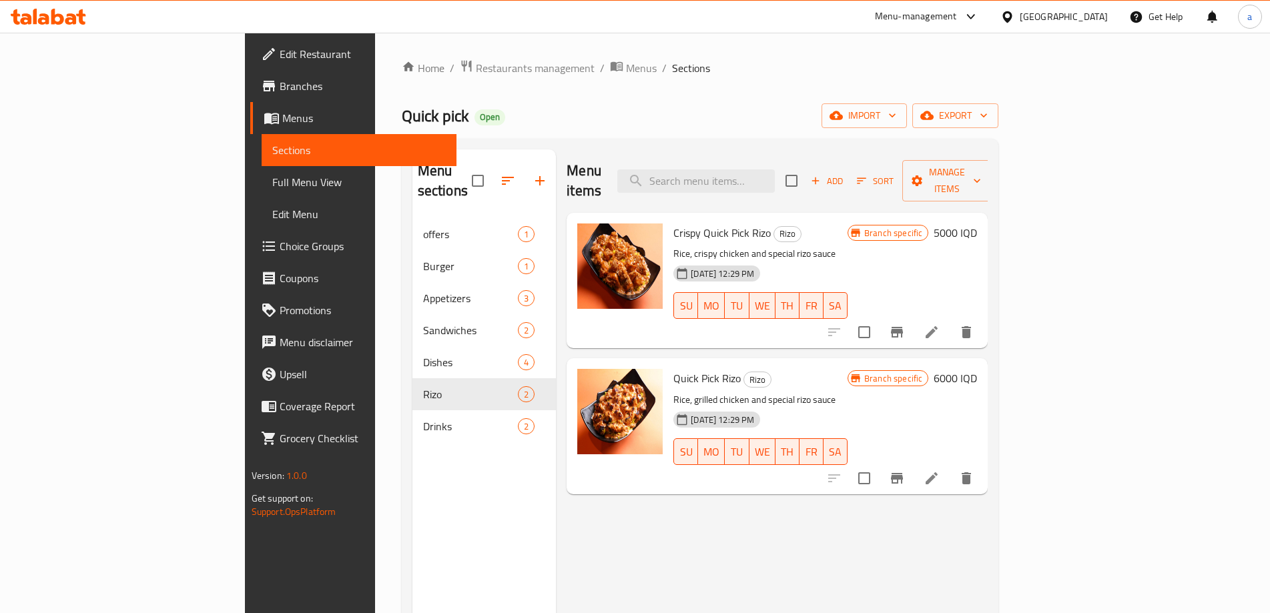
click at [416, 535] on div "Menu sections offers 1 Burger 1 Appetizers 3 Sandwiches 2 Dishes 4 Rizo 2 Drink…" at bounding box center [485, 456] width 144 height 613
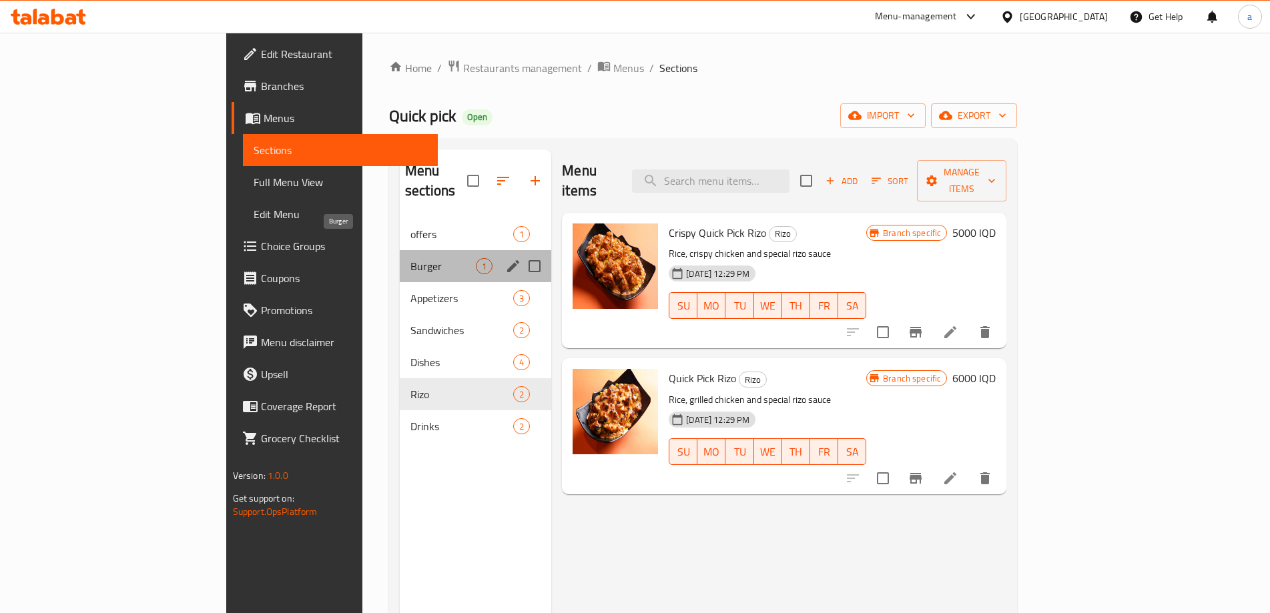
click at [411, 258] on span "Burger" at bounding box center [443, 266] width 65 height 16
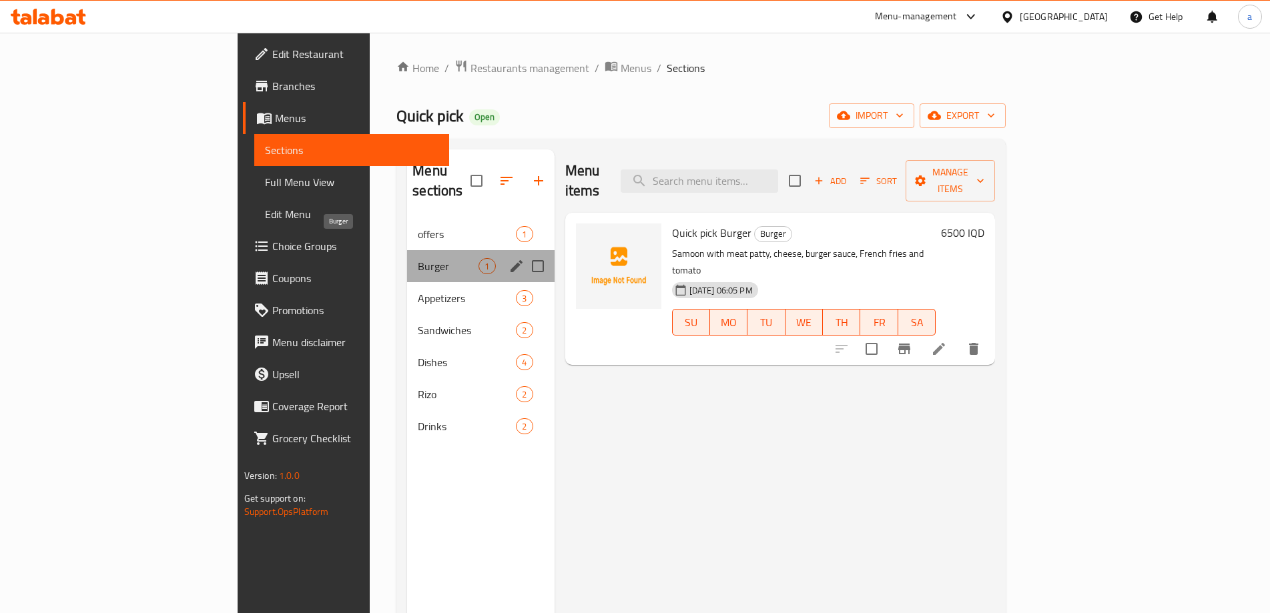
click at [418, 258] on span "Burger" at bounding box center [448, 266] width 61 height 16
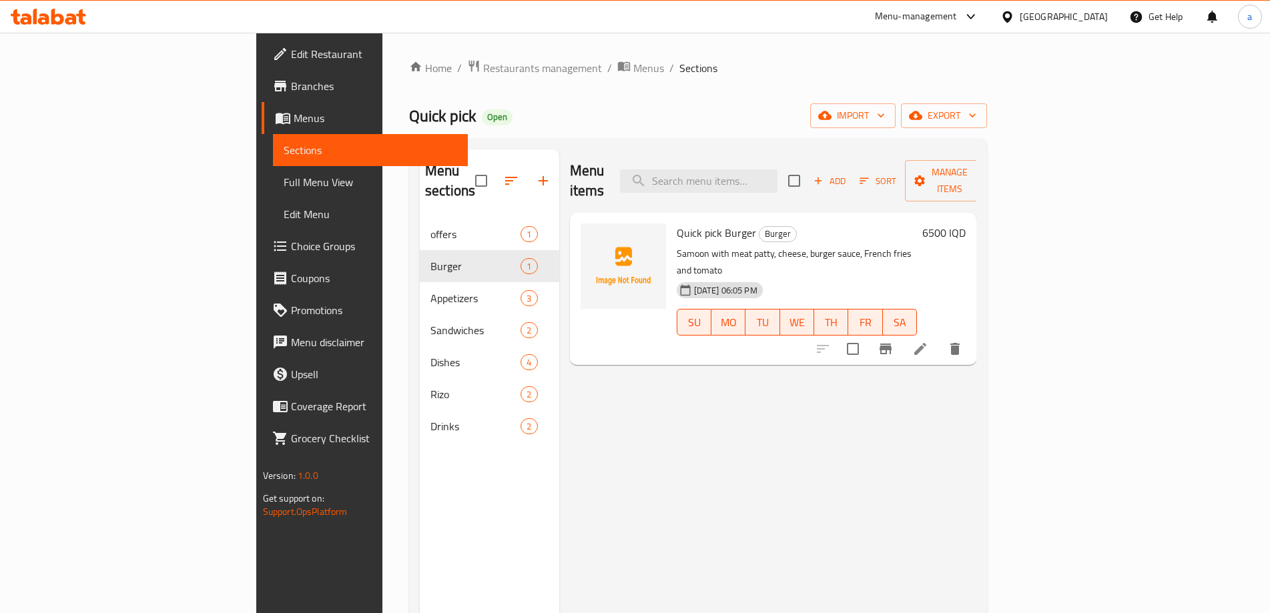
click at [56, 15] on icon at bounding box center [57, 17] width 13 height 16
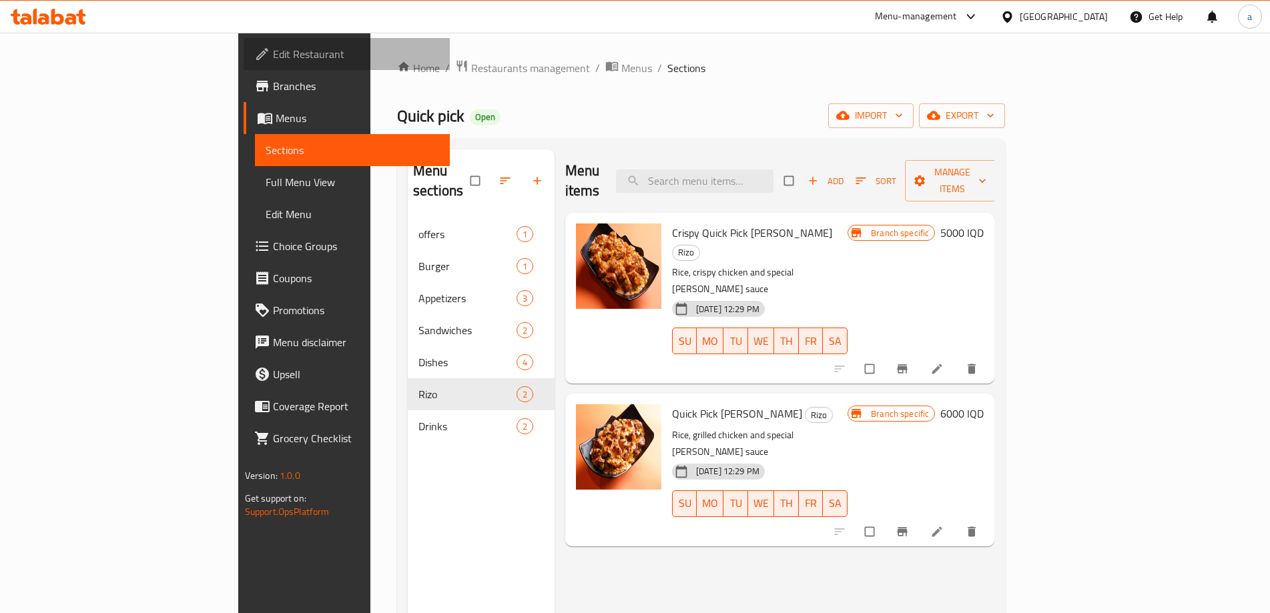
click at [273, 57] on span "Edit Restaurant" at bounding box center [356, 54] width 167 height 16
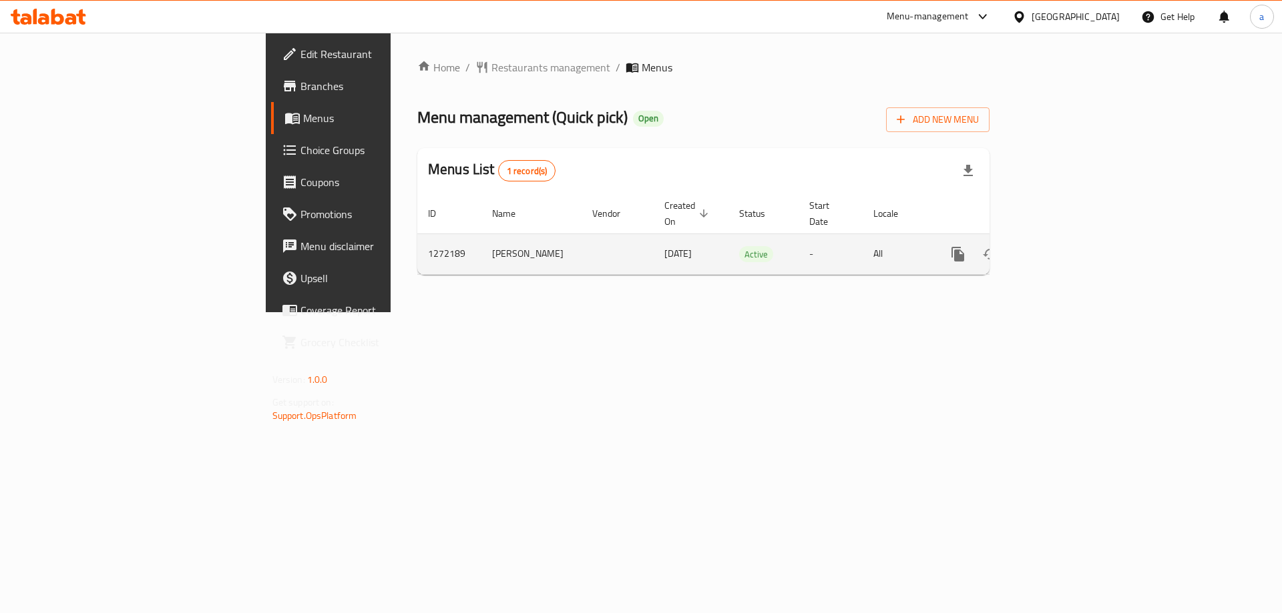
click at [1070, 238] on link "enhanced table" at bounding box center [1054, 254] width 32 height 32
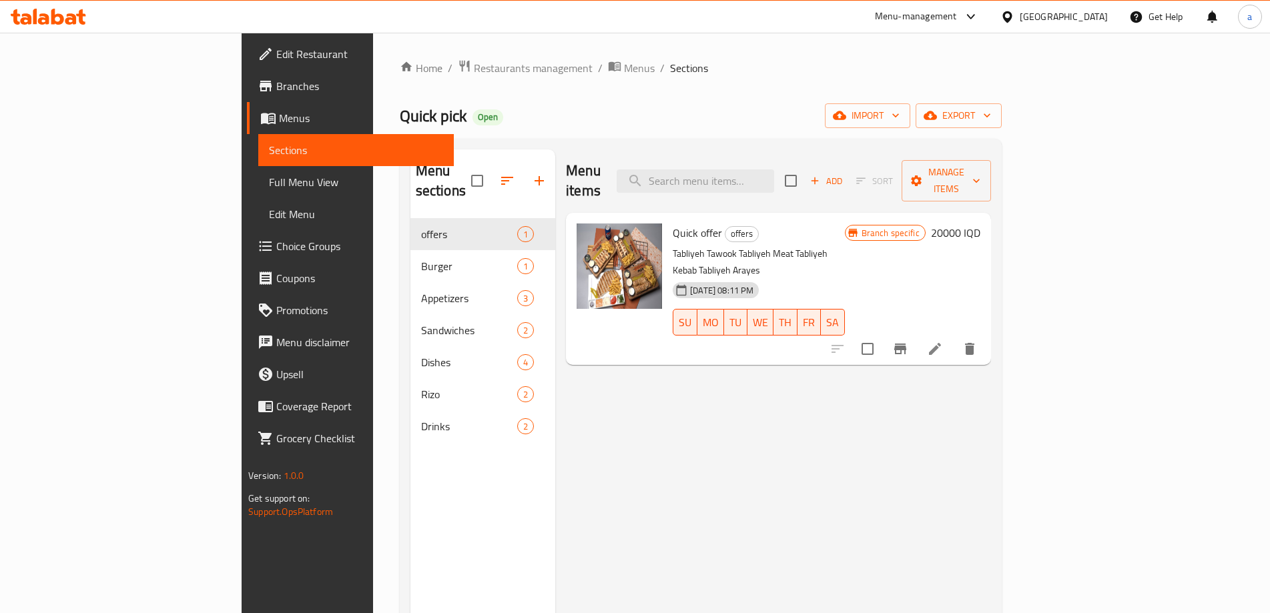
click at [34, 21] on icon at bounding box center [35, 16] width 4 height 15
